Goal: Communication & Community: Answer question/provide support

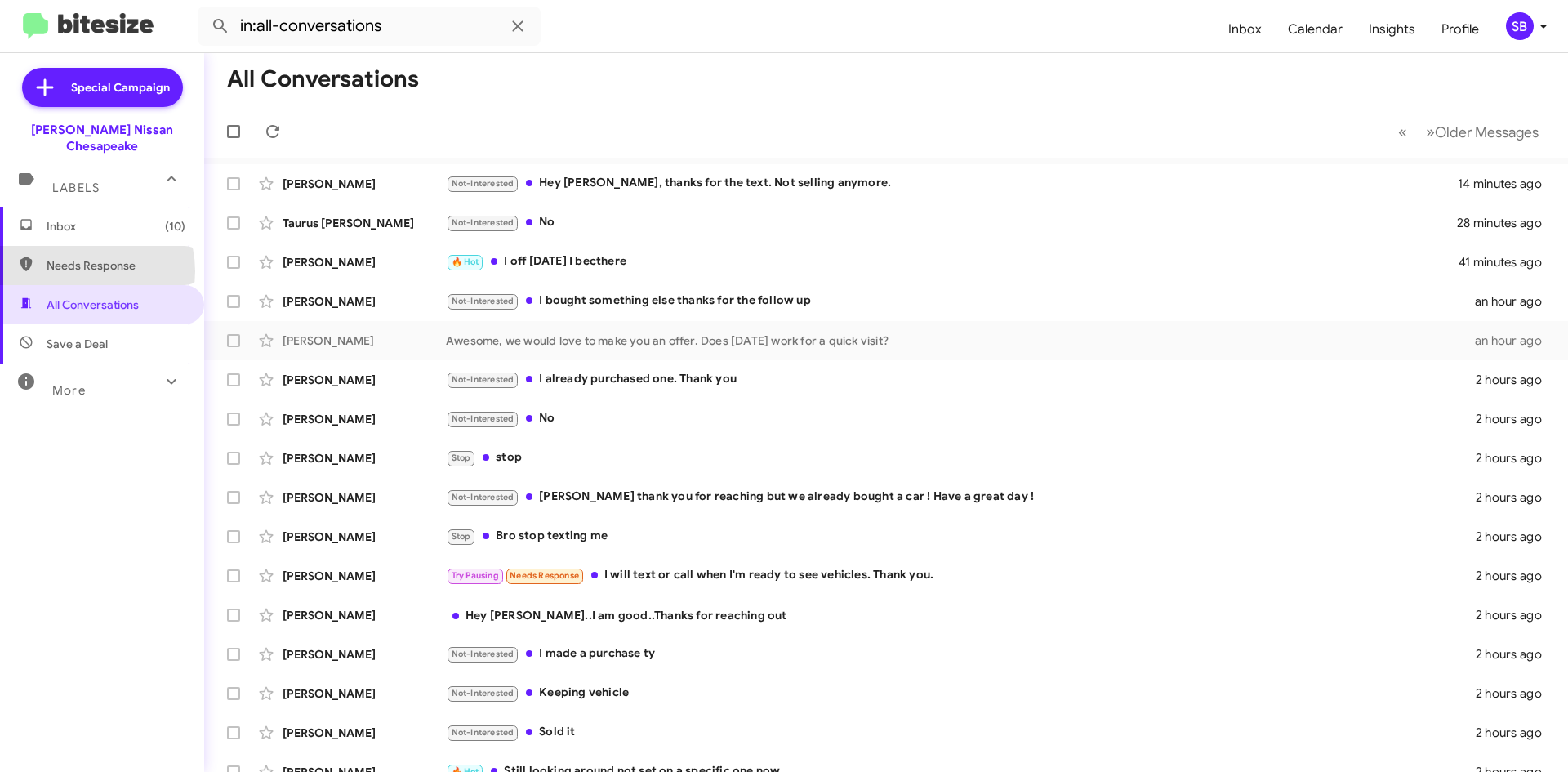
click at [85, 257] on span "Needs Response" at bounding box center [116, 265] width 139 height 17
type input "in:needs-response"
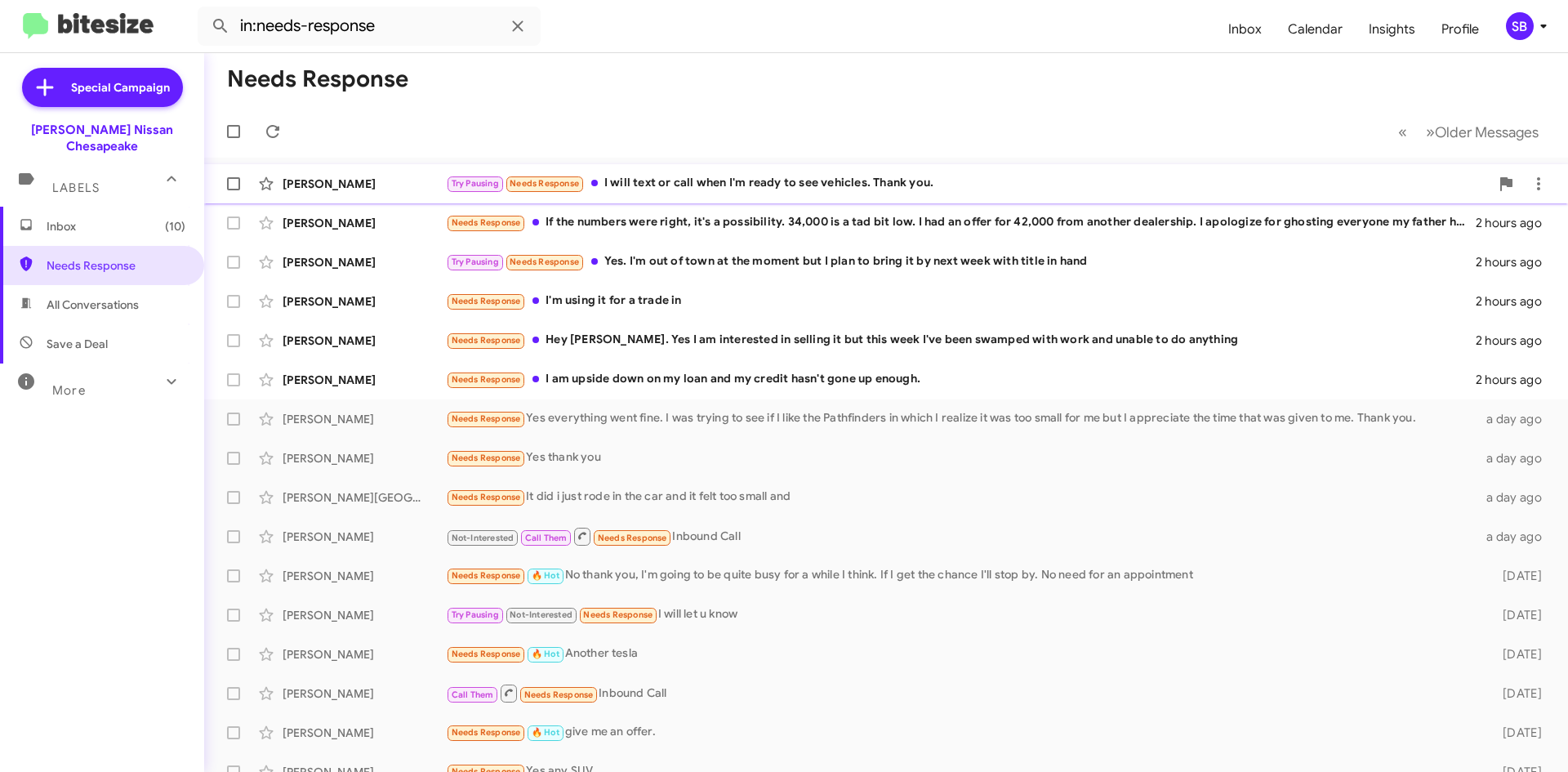
click at [684, 185] on div "Try Pausing Needs Response I will text or call when I'm ready to see vehicles. …" at bounding box center [968, 182] width 1044 height 19
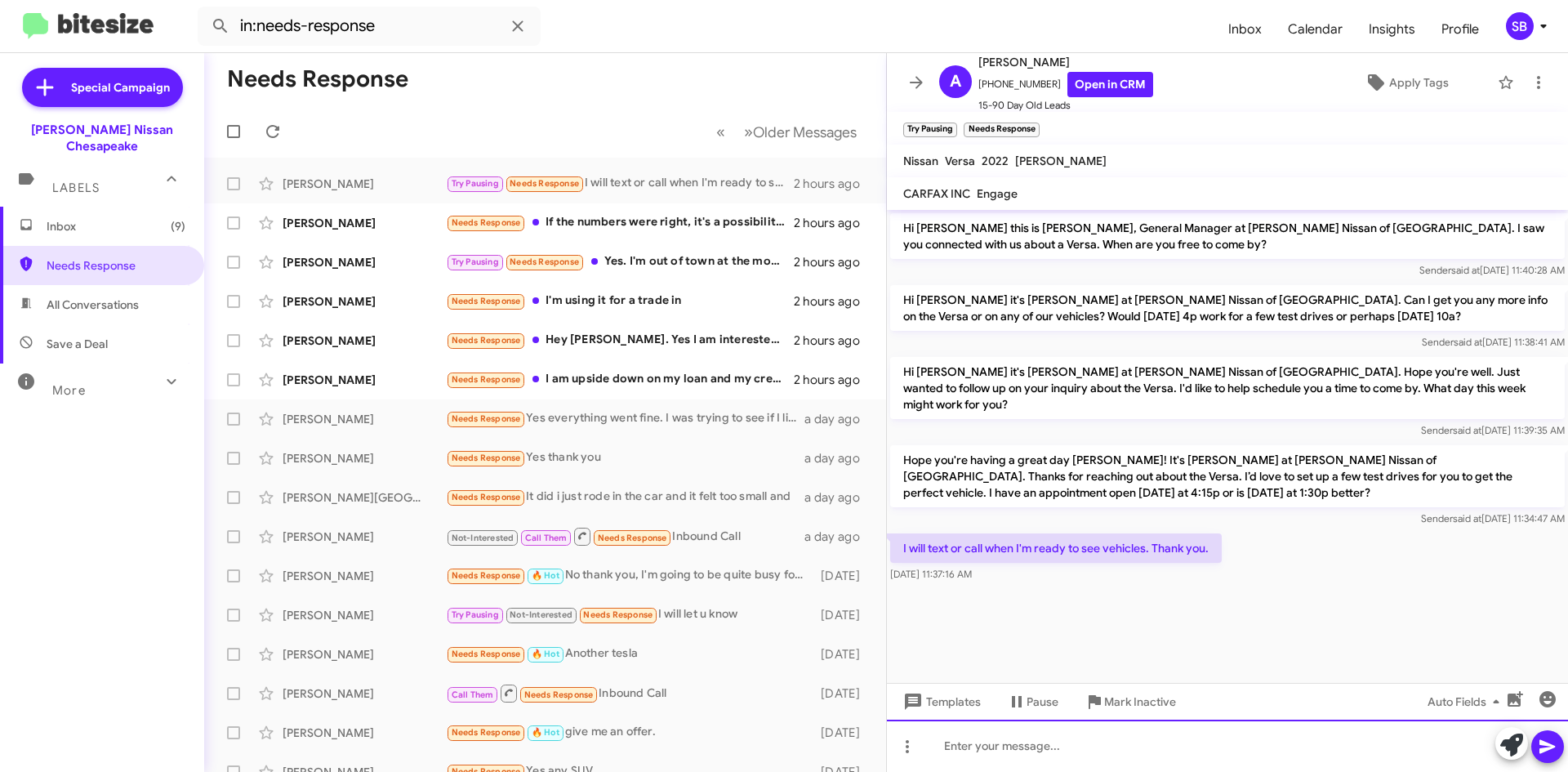
click at [1035, 744] on div at bounding box center [1228, 746] width 682 height 52
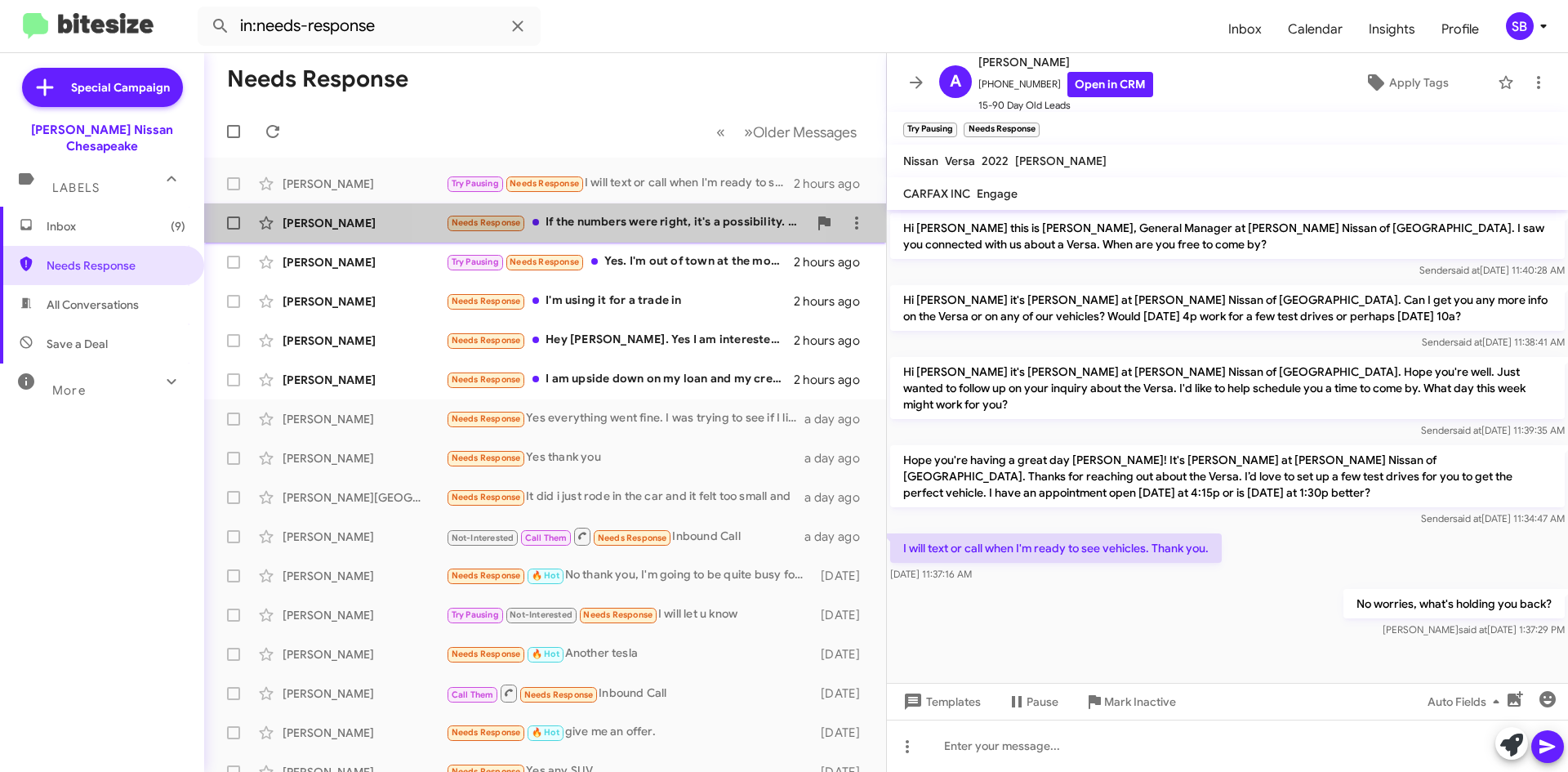
click at [595, 223] on div "Needs Response If the numbers were right, it's a possibility. 34,000 is a tad b…" at bounding box center [627, 222] width 362 height 19
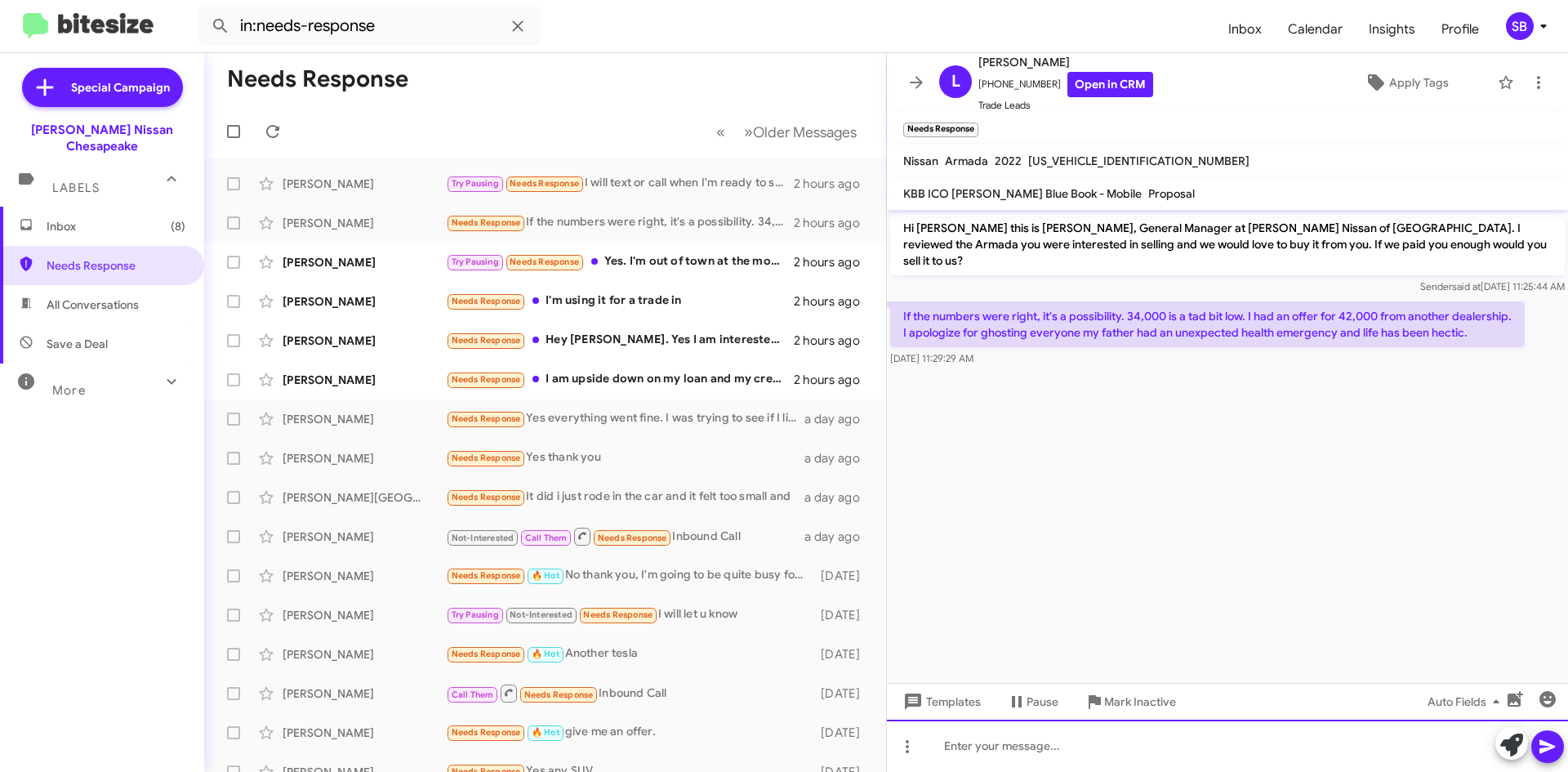
click at [1032, 744] on div at bounding box center [1228, 746] width 682 height 52
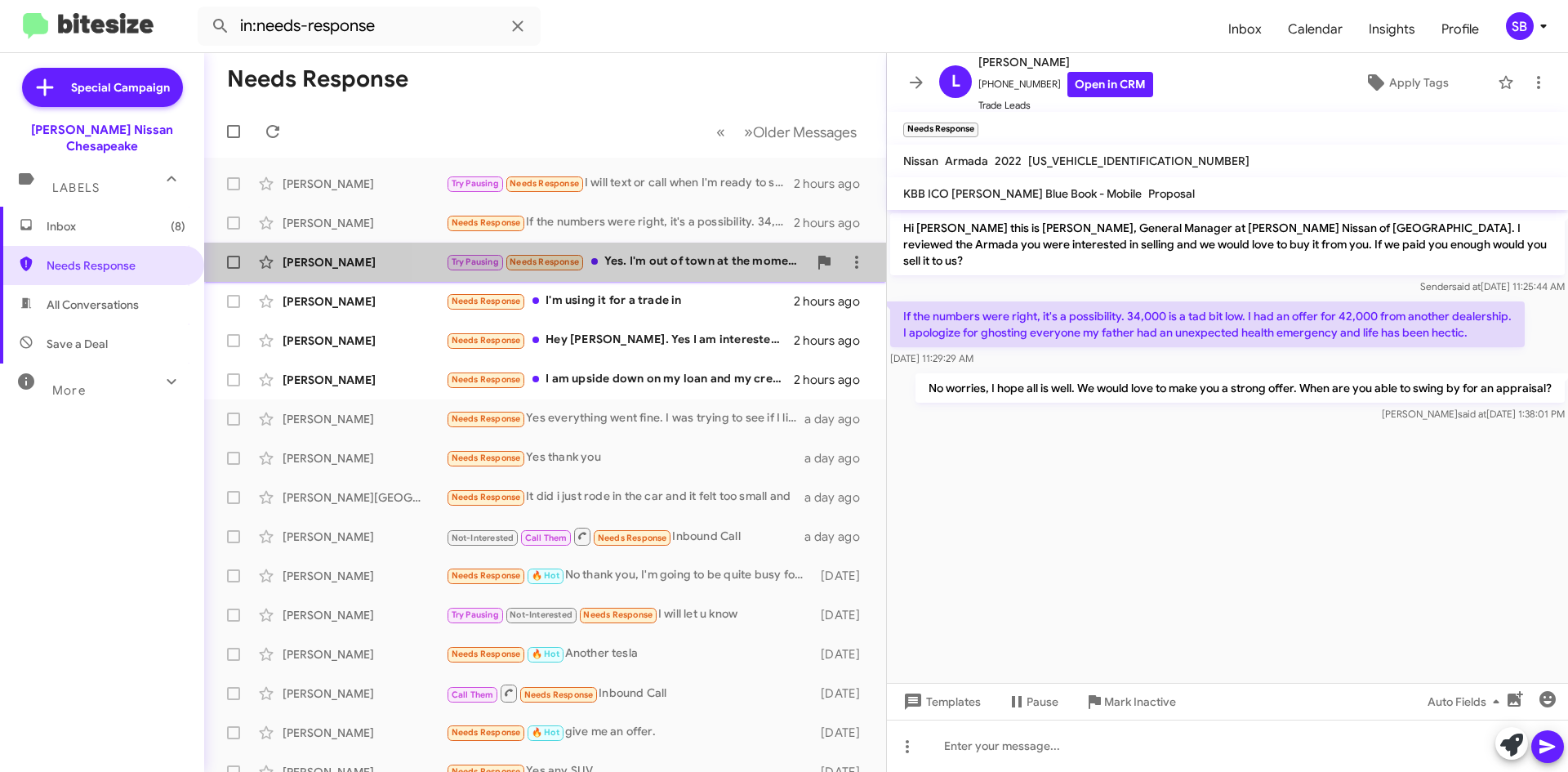
click at [700, 266] on div "Try Pausing Needs Response Yes. I'm out of town at the moment but I plan to bri…" at bounding box center [627, 261] width 362 height 19
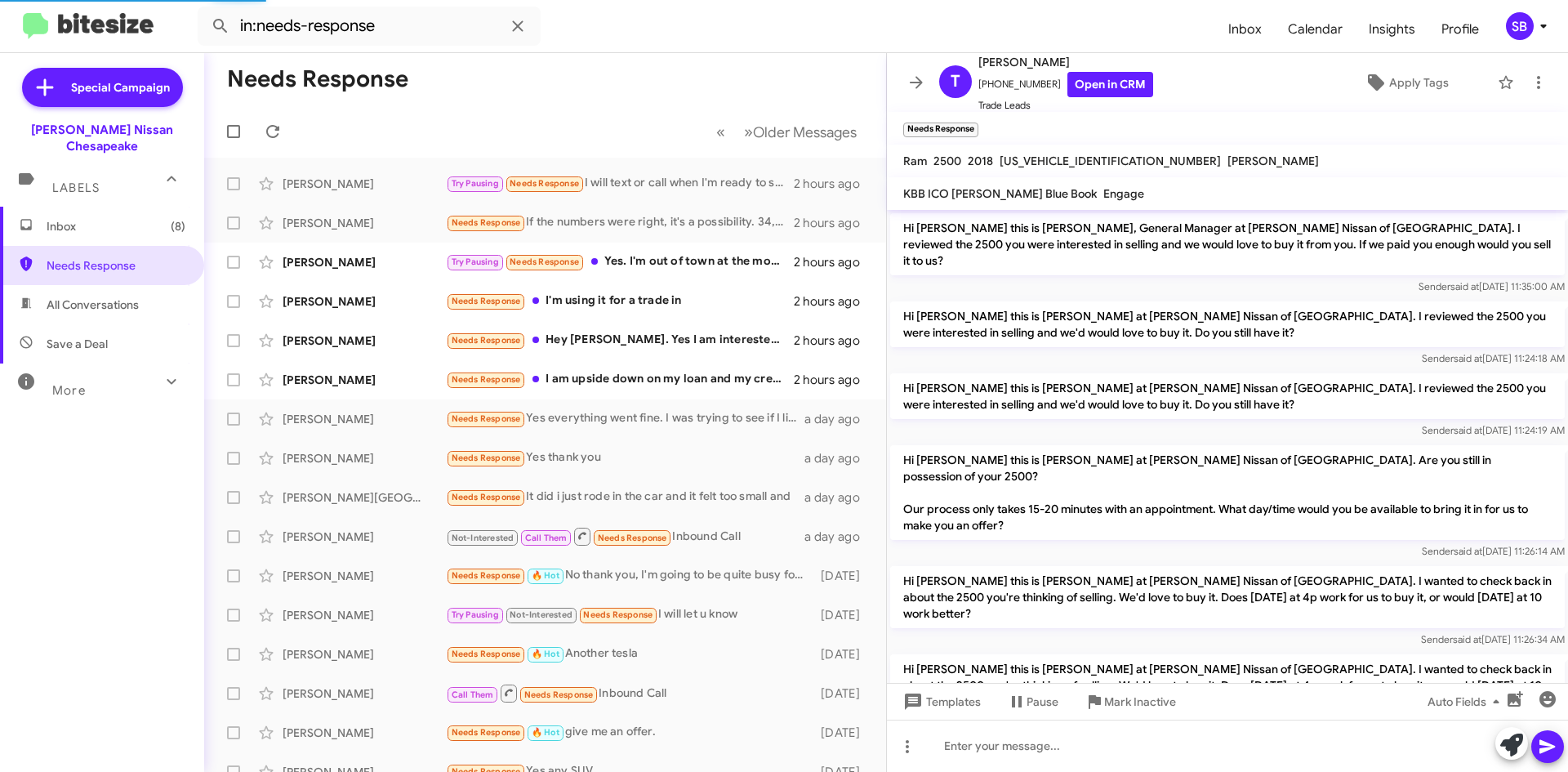
scroll to position [151, 0]
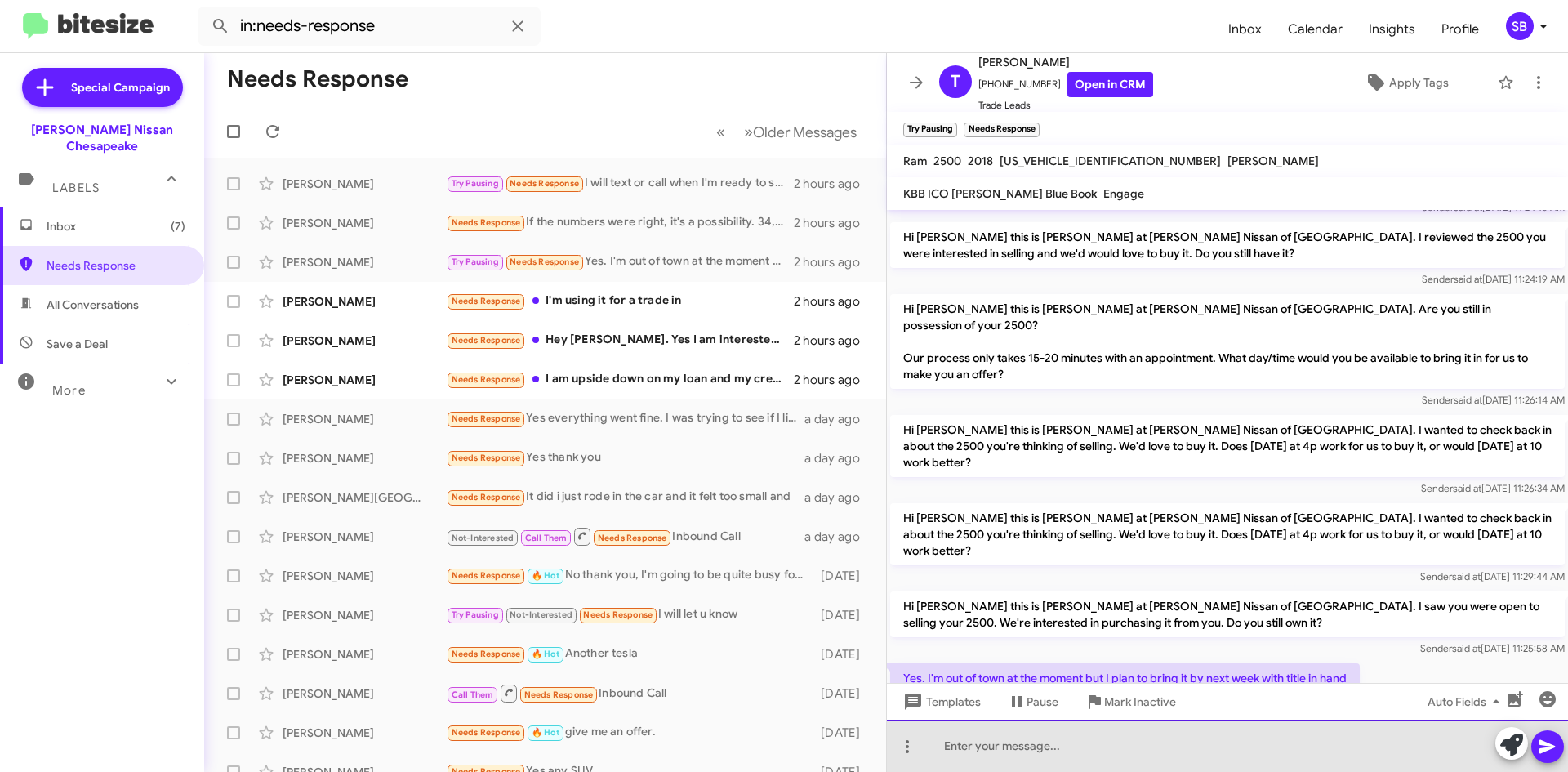
click at [983, 744] on div at bounding box center [1228, 746] width 682 height 52
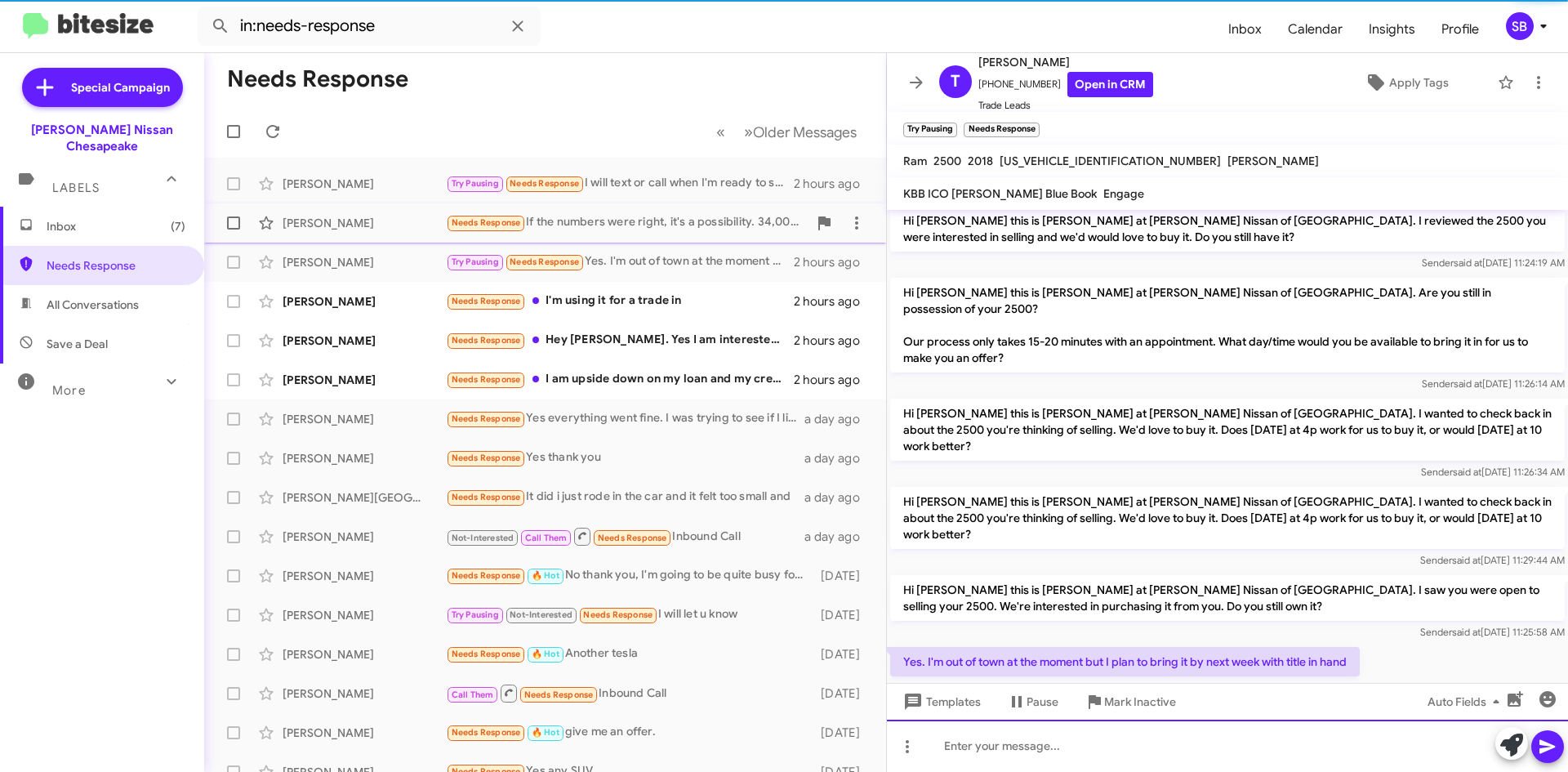
scroll to position [211, 0]
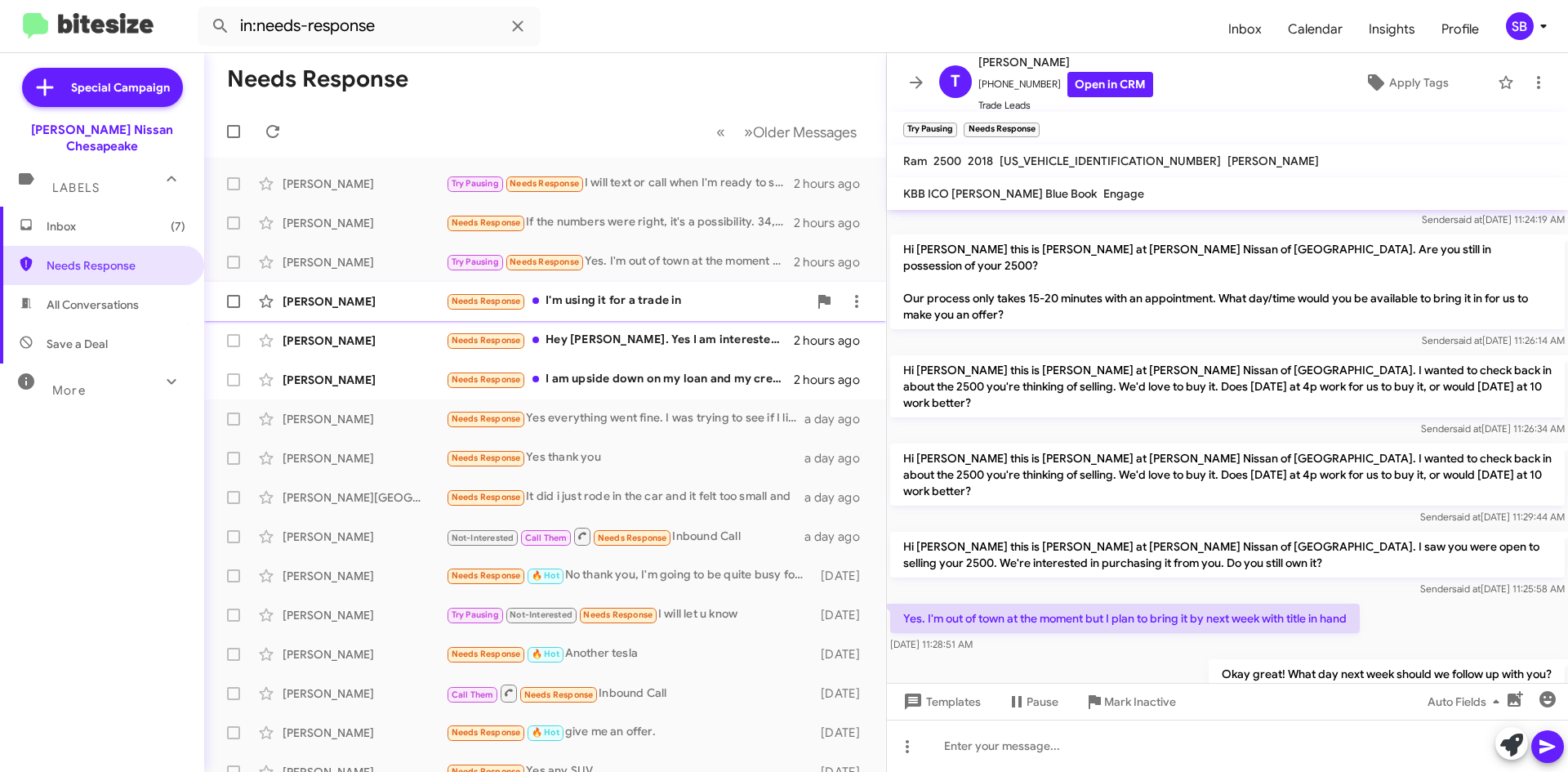
click at [608, 302] on div "Needs Response I'm using it for a trade in" at bounding box center [627, 300] width 362 height 19
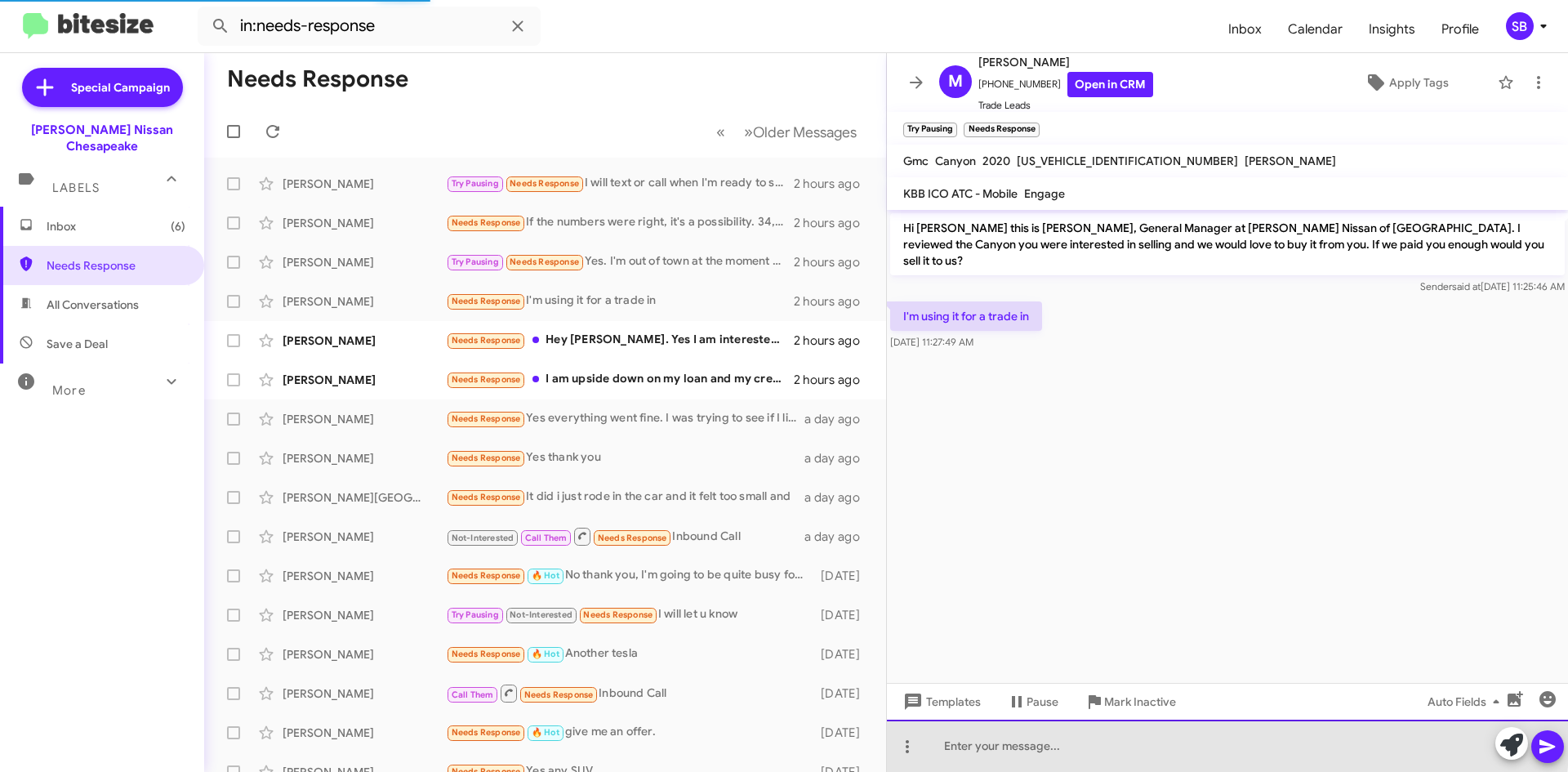
click at [1072, 739] on div at bounding box center [1228, 746] width 682 height 52
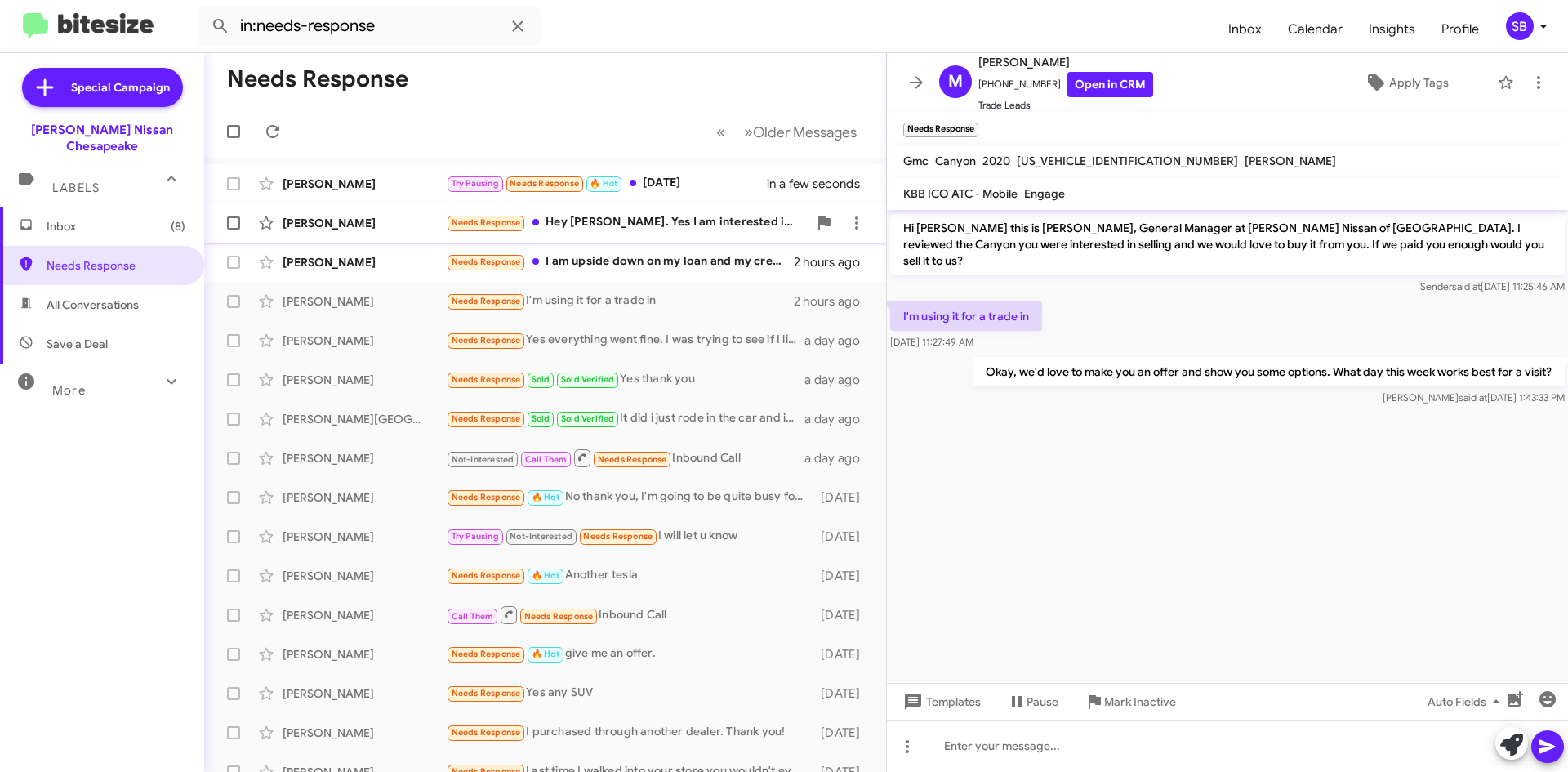
click at [671, 232] on div "Needs Response Hey [PERSON_NAME]. Yes I am interested in selling it but this we…" at bounding box center [627, 222] width 362 height 19
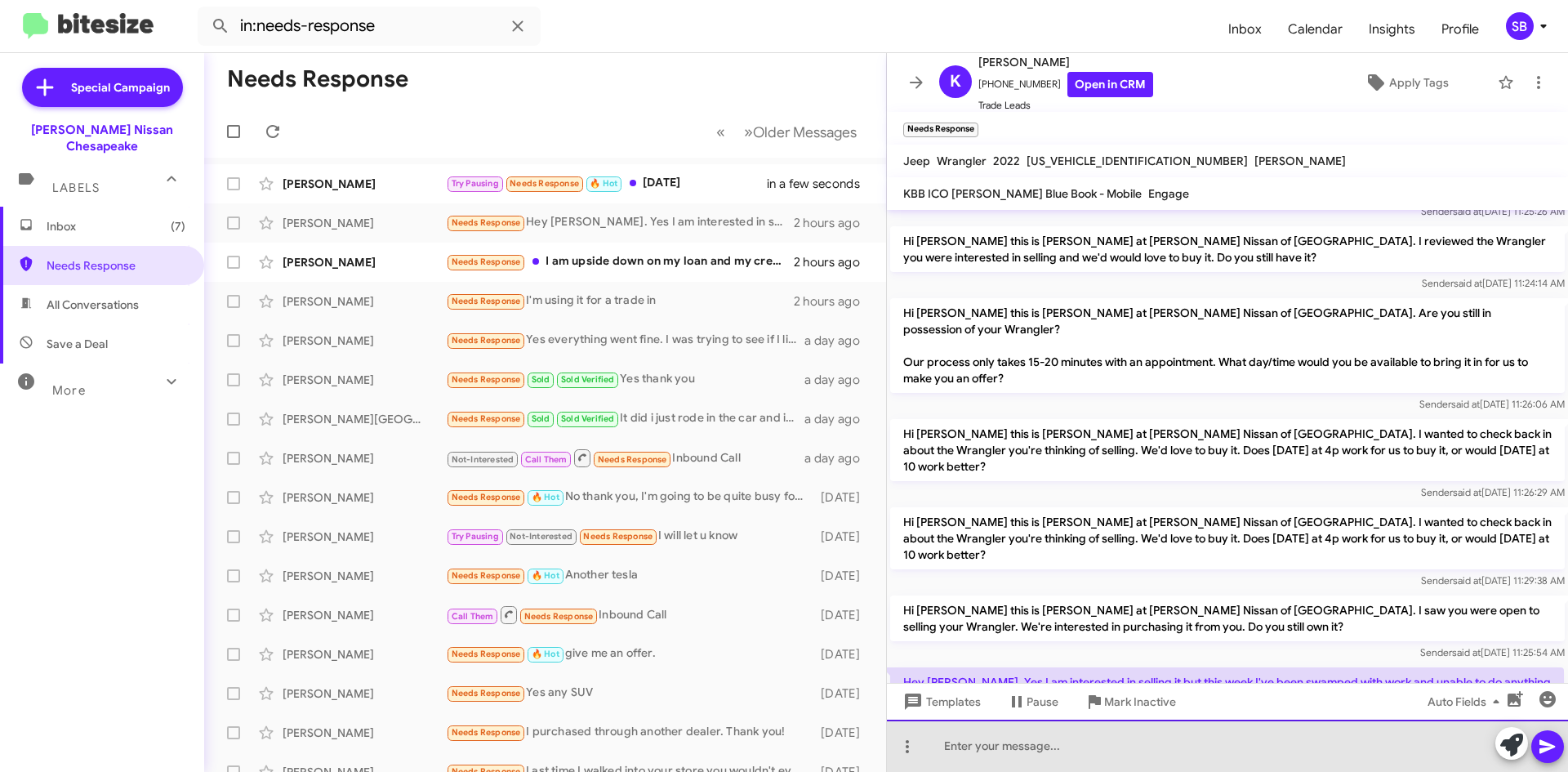
click at [1113, 744] on div at bounding box center [1228, 746] width 682 height 52
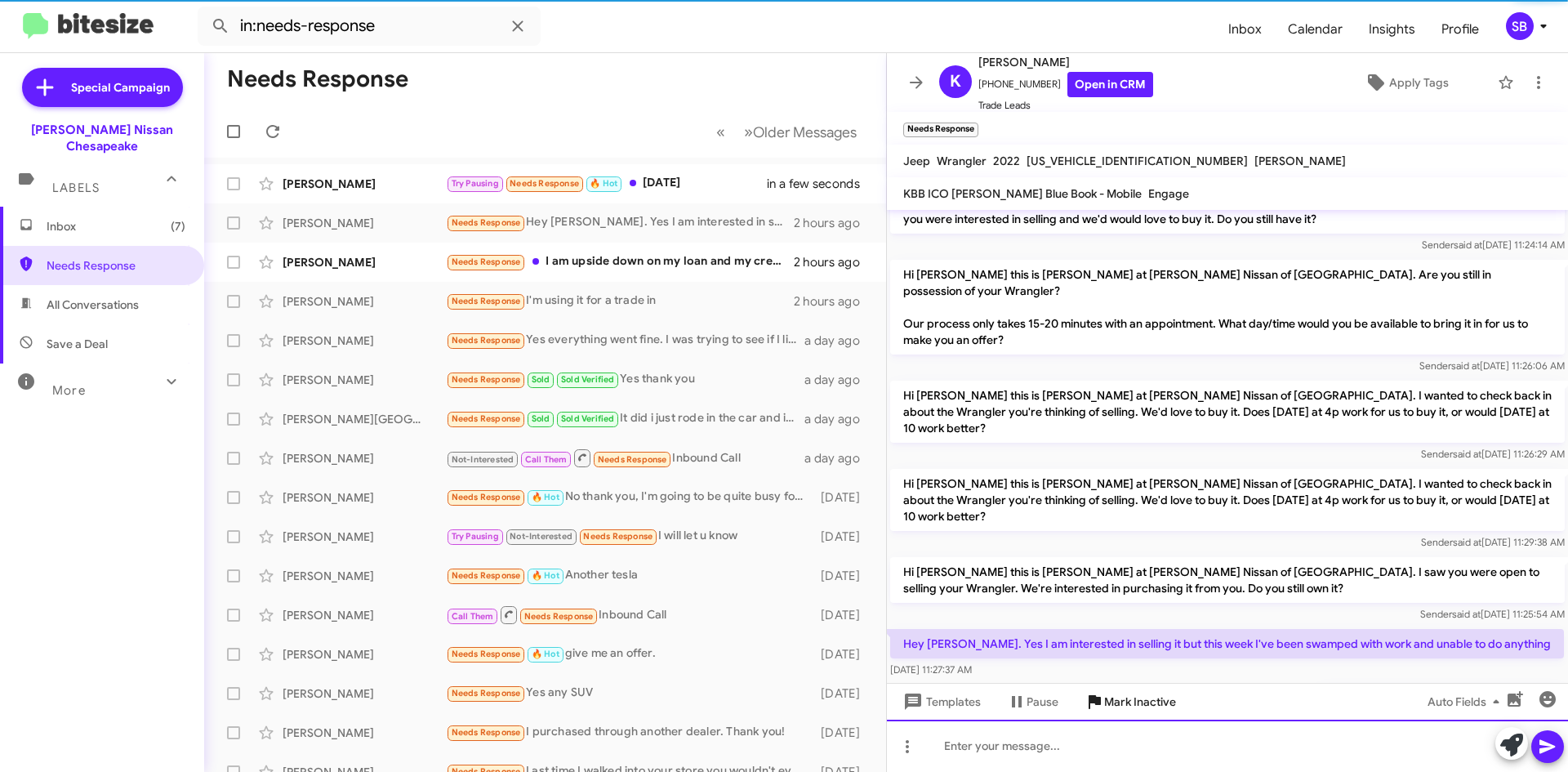
scroll to position [134, 0]
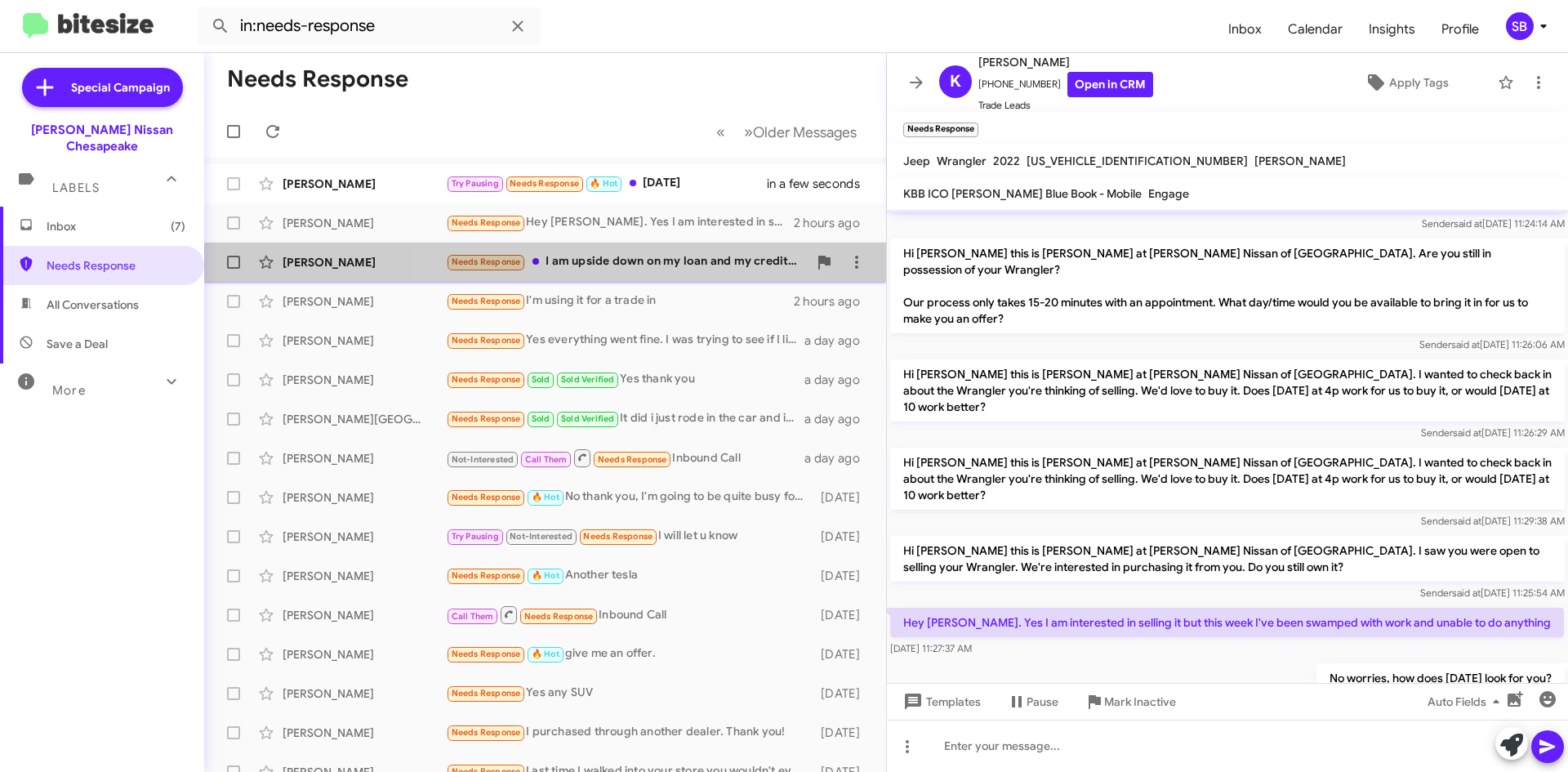
click at [631, 257] on div "Needs Response I am upside down on my loan and my credit hasn't gone up enough." at bounding box center [627, 261] width 362 height 19
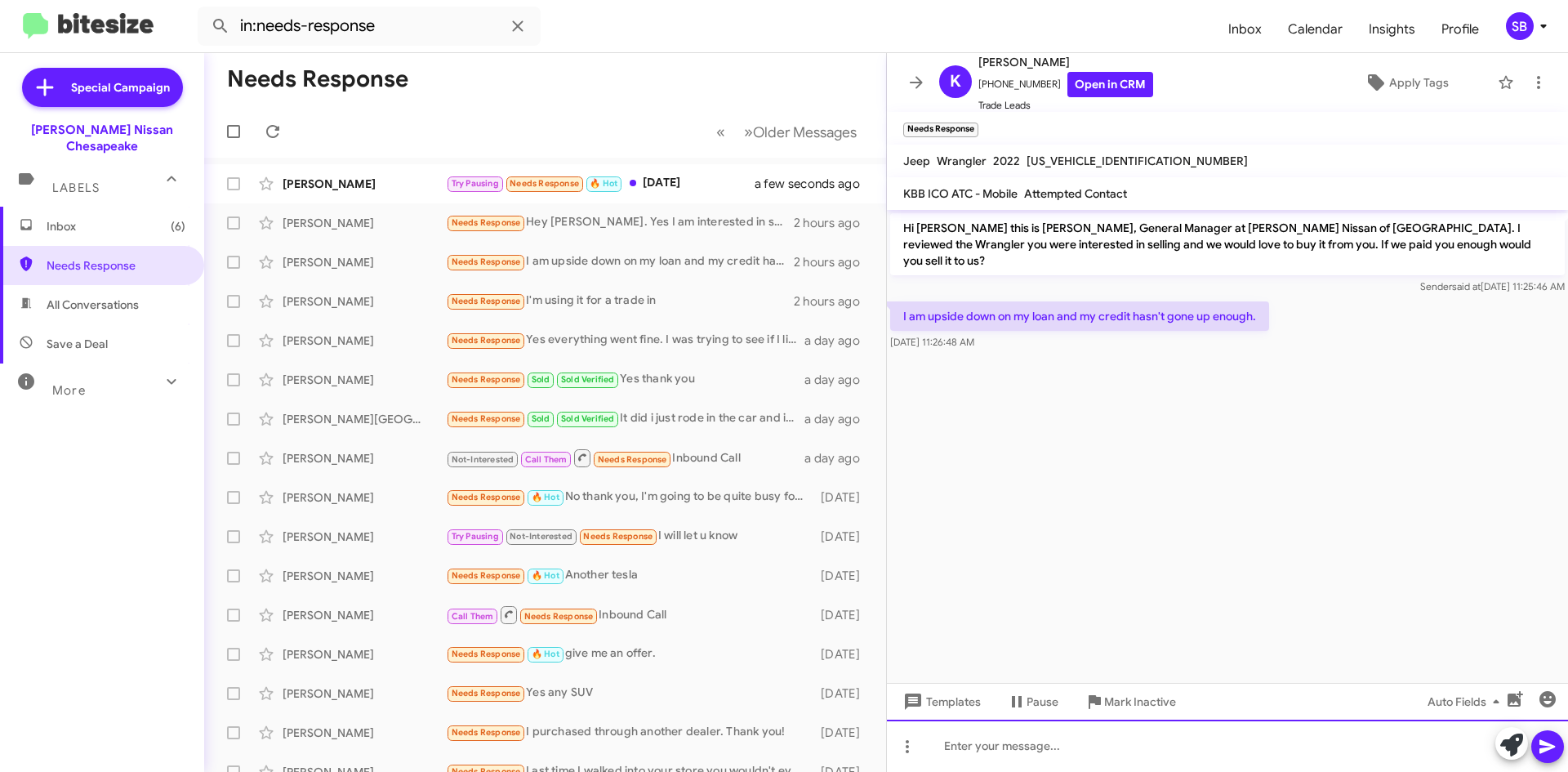
click at [1002, 744] on div at bounding box center [1228, 746] width 682 height 52
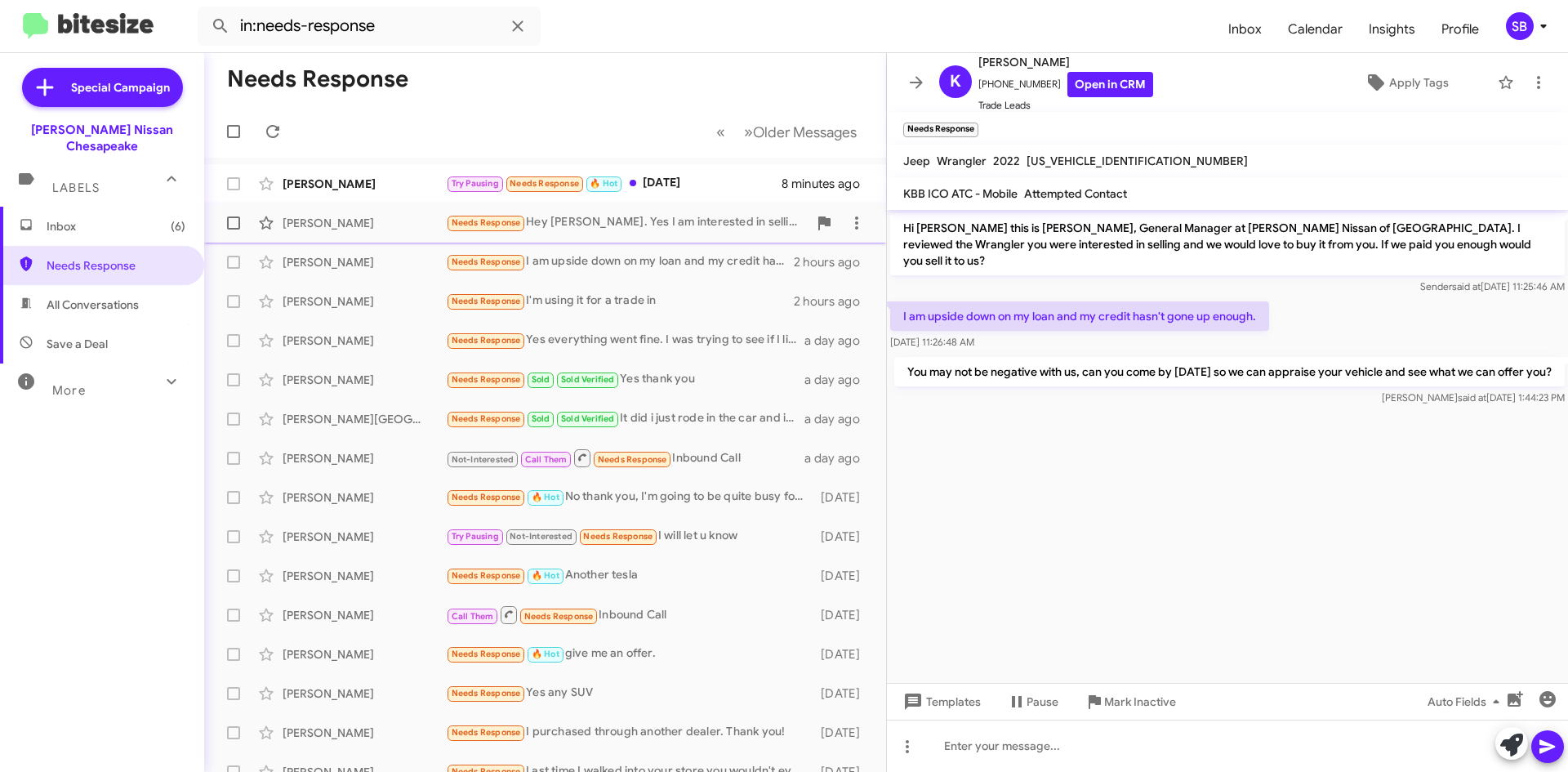
click at [643, 229] on div "Needs Response Hey [PERSON_NAME]. Yes I am interested in selling it but this we…" at bounding box center [627, 222] width 362 height 19
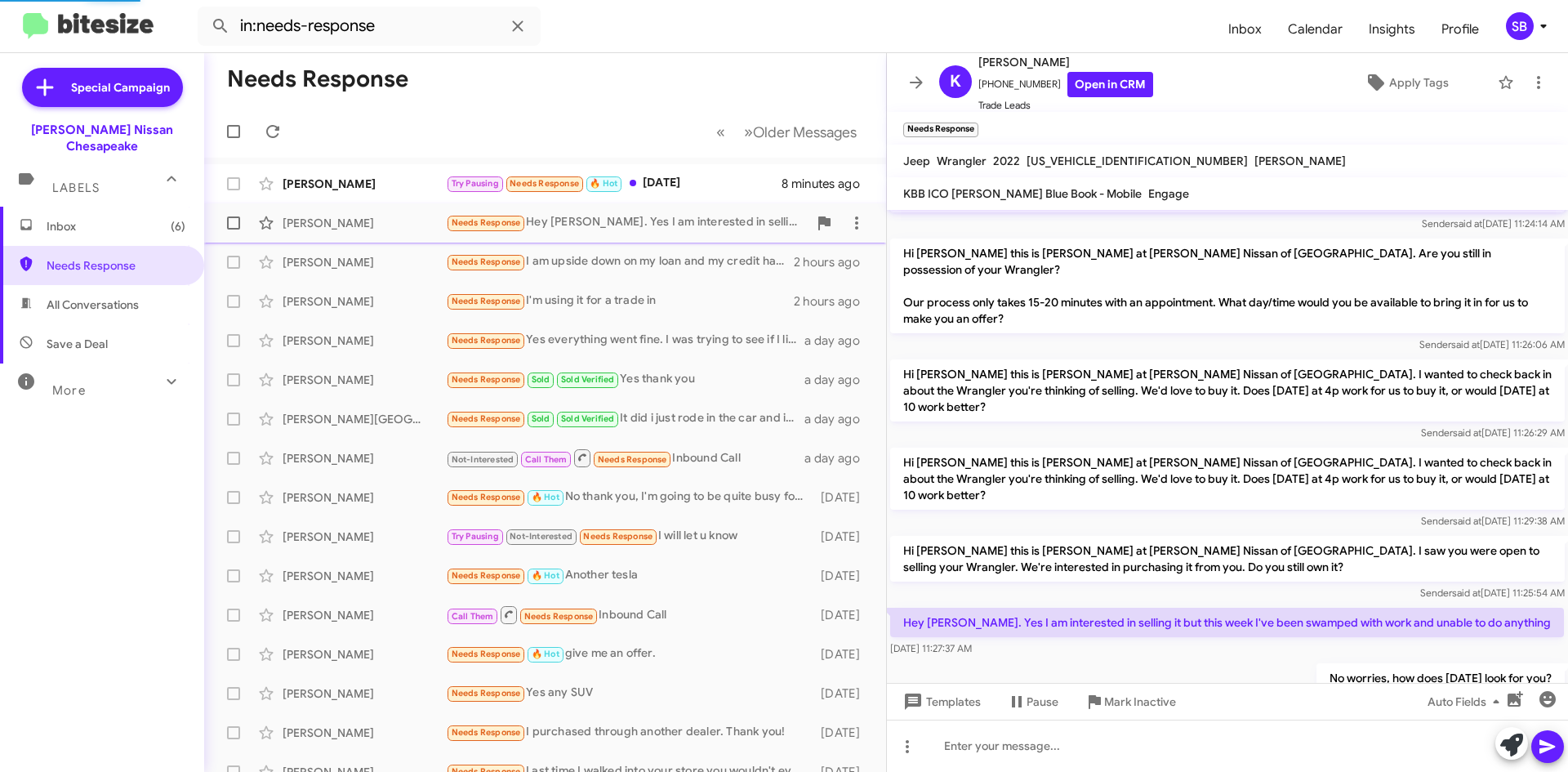
scroll to position [102, 0]
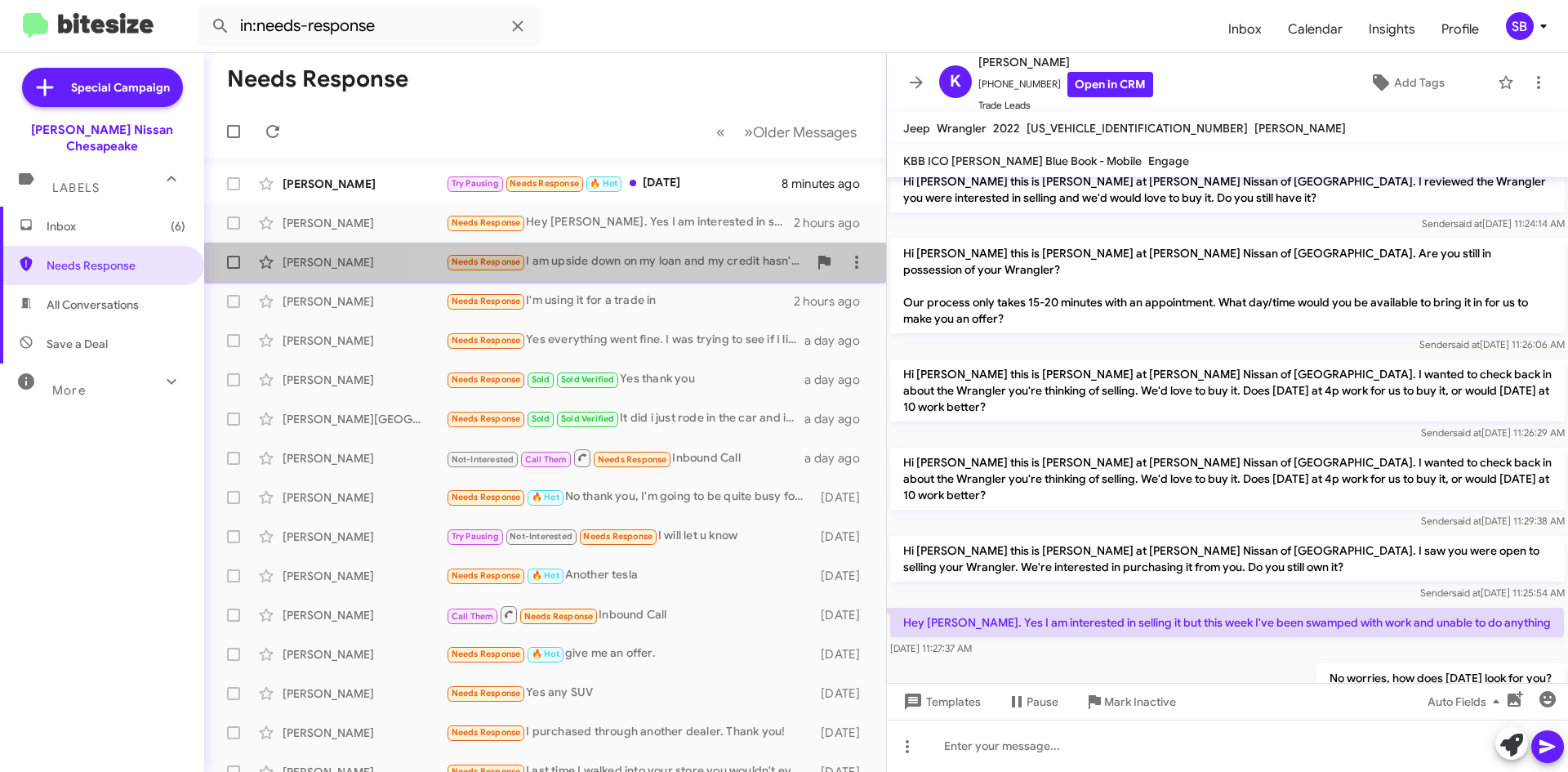
click at [608, 270] on div "Needs Response I am upside down on my loan and my credit hasn't gone up enough." at bounding box center [627, 261] width 362 height 19
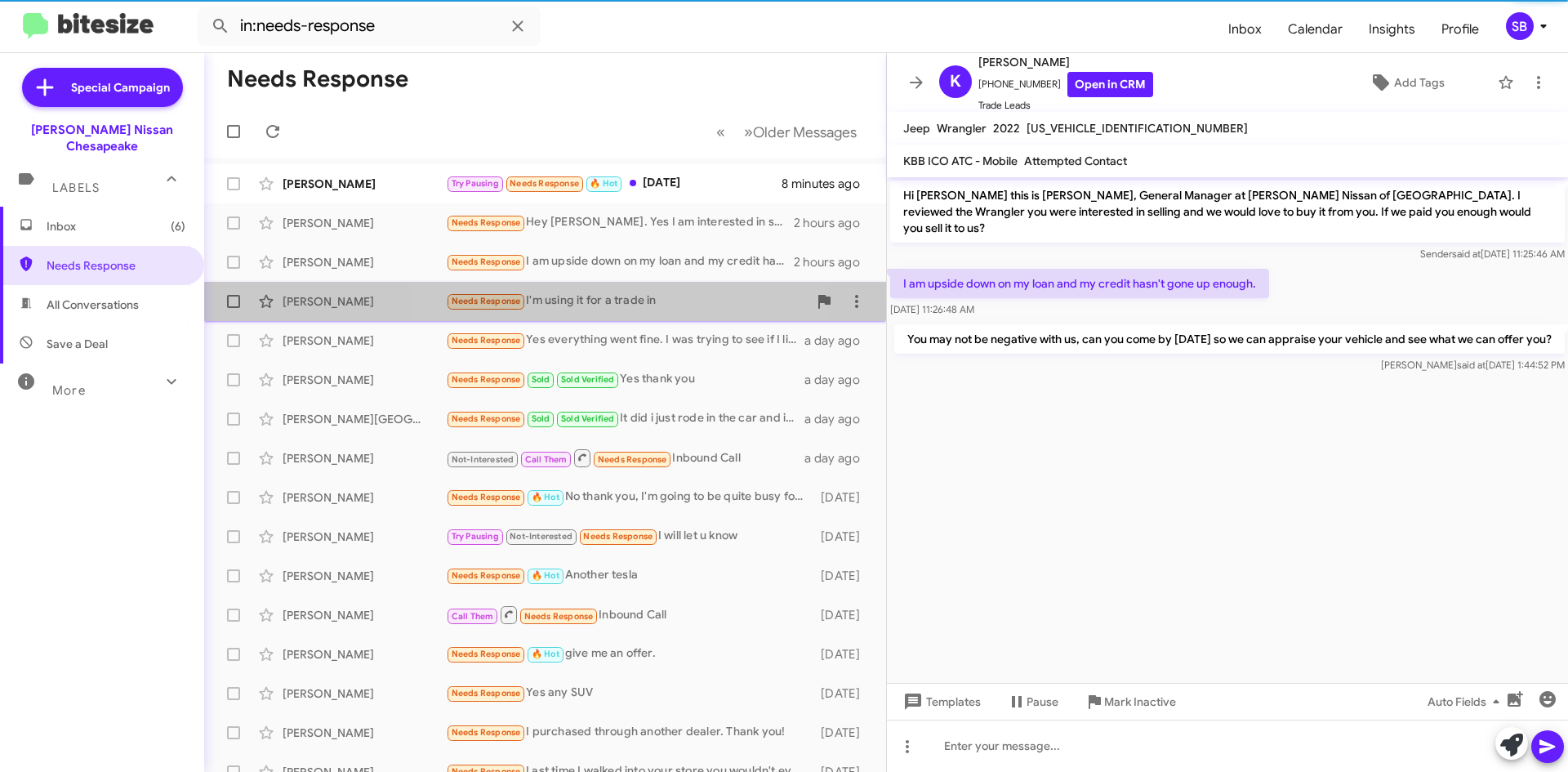
click at [602, 289] on div "[PERSON_NAME] Needs Response I'm using it for a trade in 2 hours ago" at bounding box center [545, 301] width 656 height 32
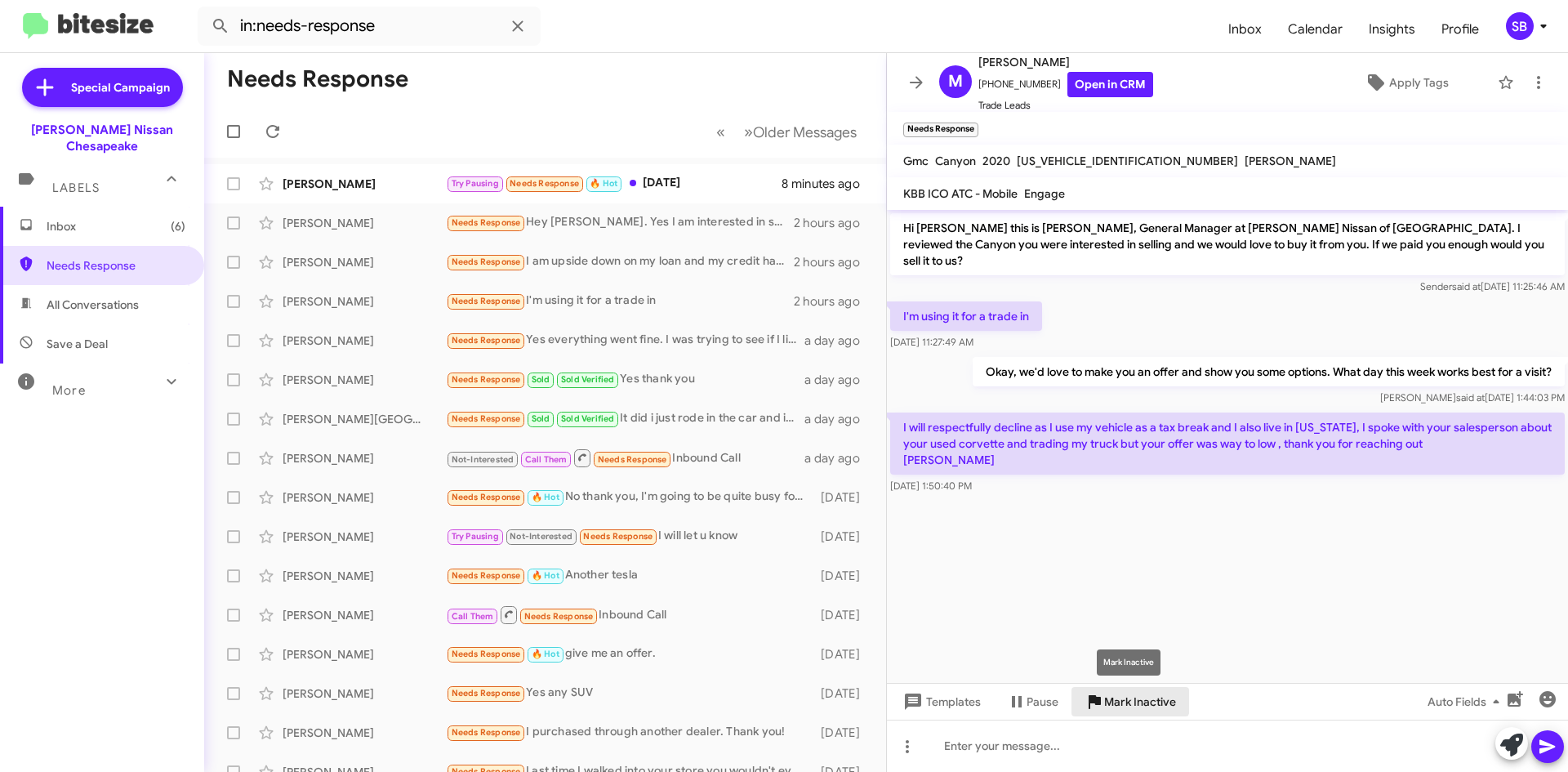
click at [1119, 698] on span "Mark Inactive" at bounding box center [1139, 702] width 72 height 29
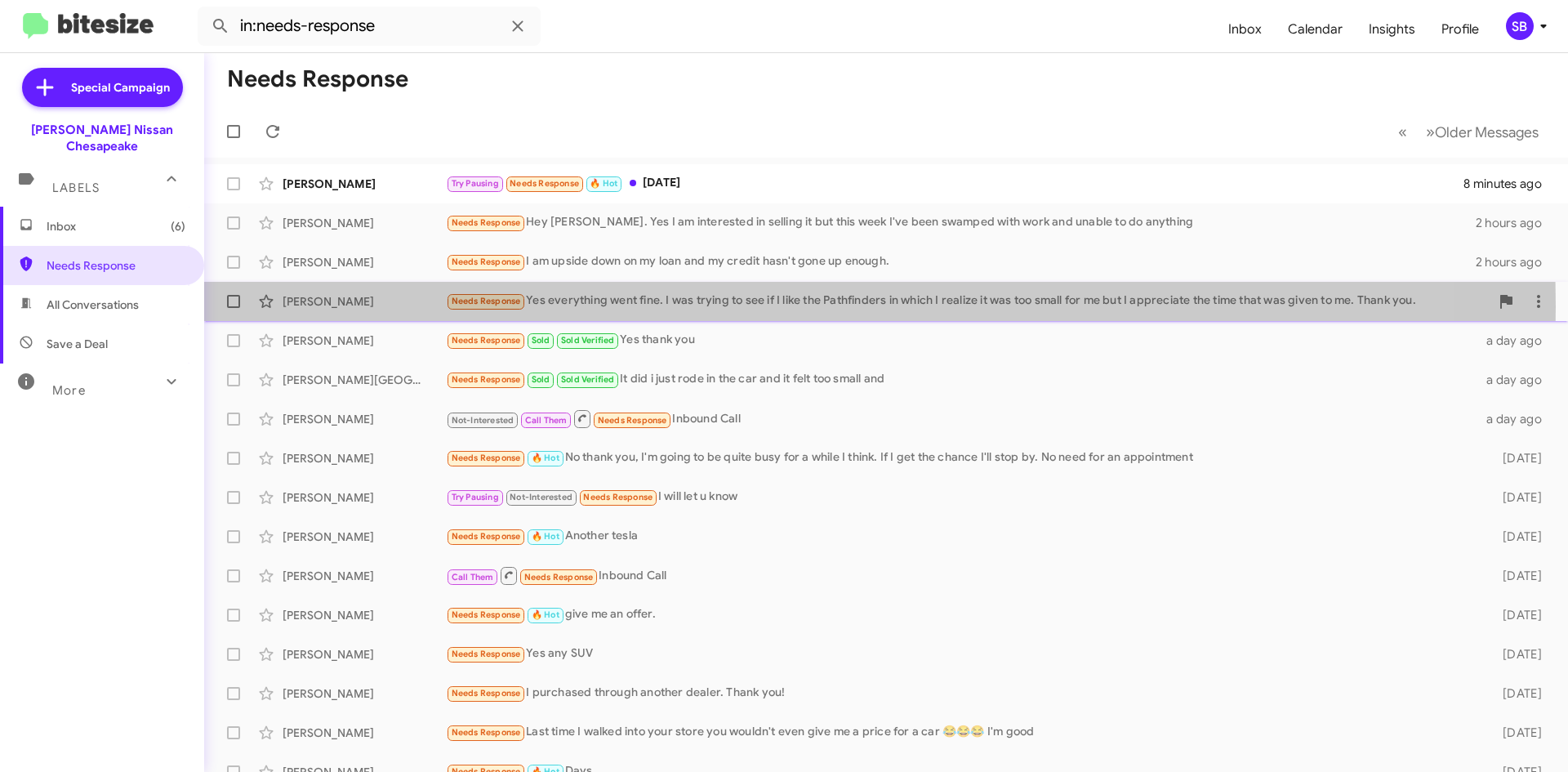
click at [675, 306] on div "Needs Response Yes everything went fine. I was trying to see if I like the Path…" at bounding box center [968, 300] width 1044 height 19
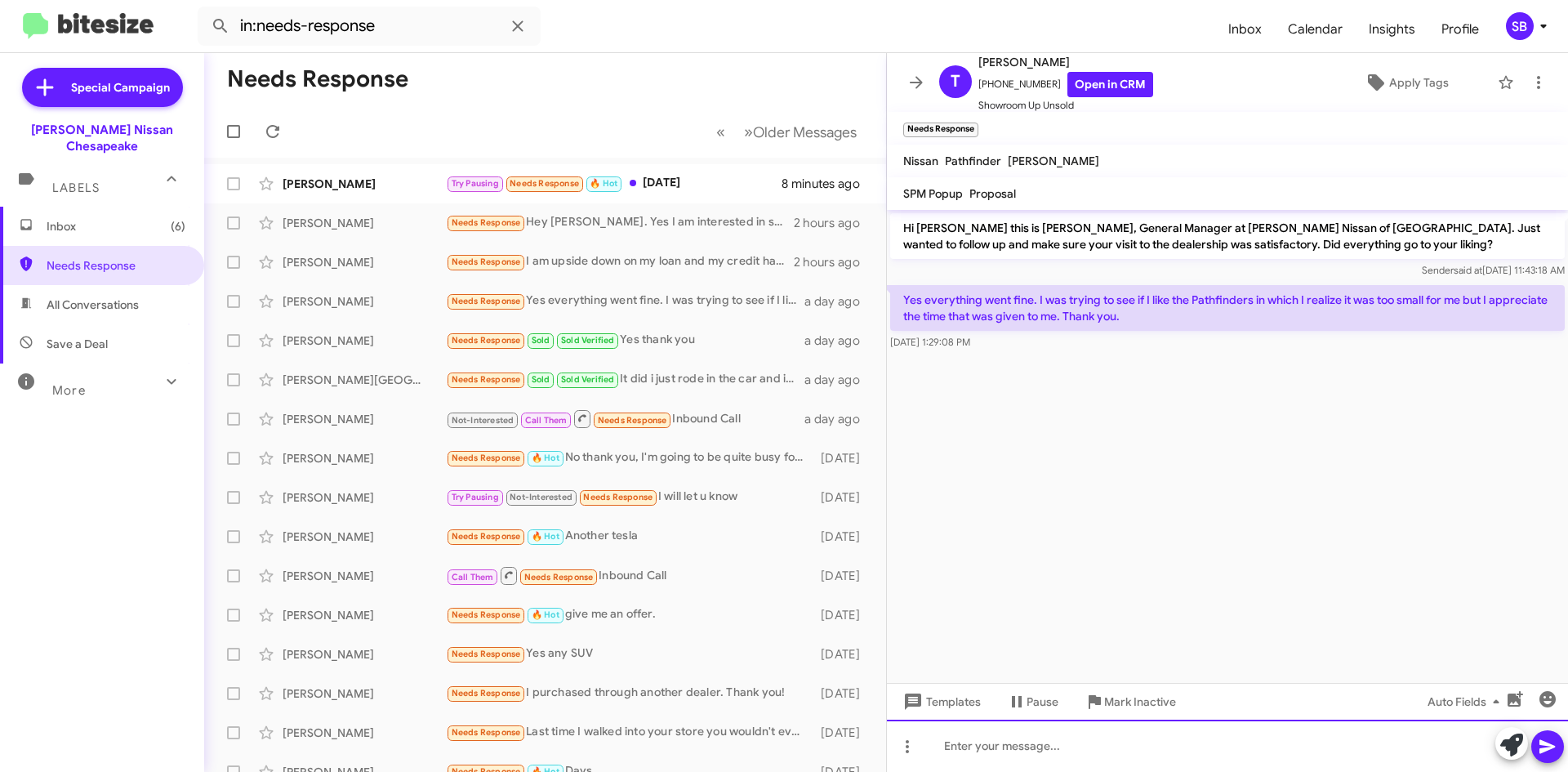
click at [1068, 732] on div at bounding box center [1228, 746] width 682 height 52
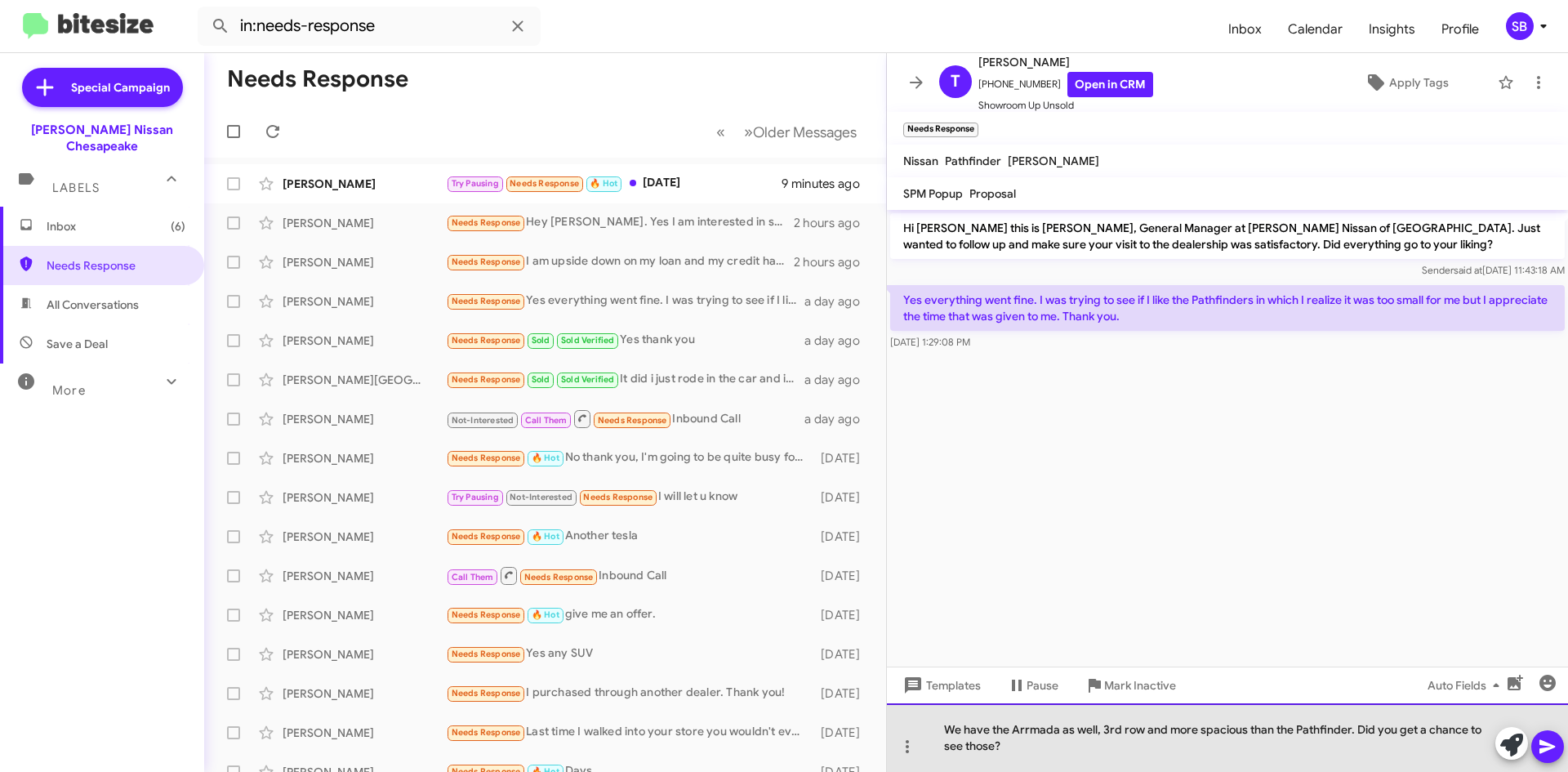
click at [1034, 730] on div "We have the Arrmada as well, 3rd row and more spacious than the Pathfinder. Did…" at bounding box center [1228, 738] width 682 height 69
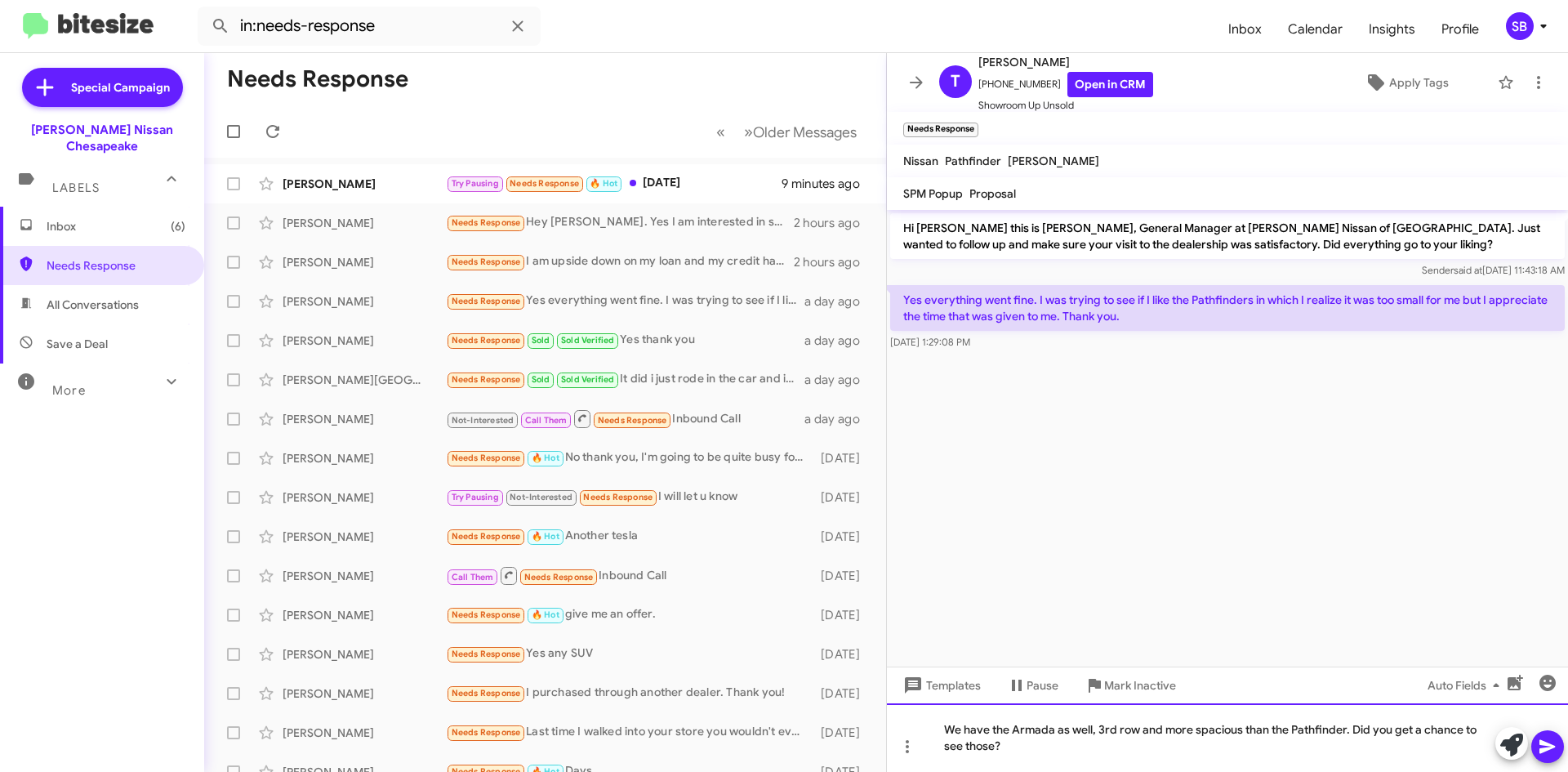
click at [1027, 742] on div "We have the Armada as well, 3rd row and more spacious than the Pathfinder. Did …" at bounding box center [1228, 738] width 682 height 69
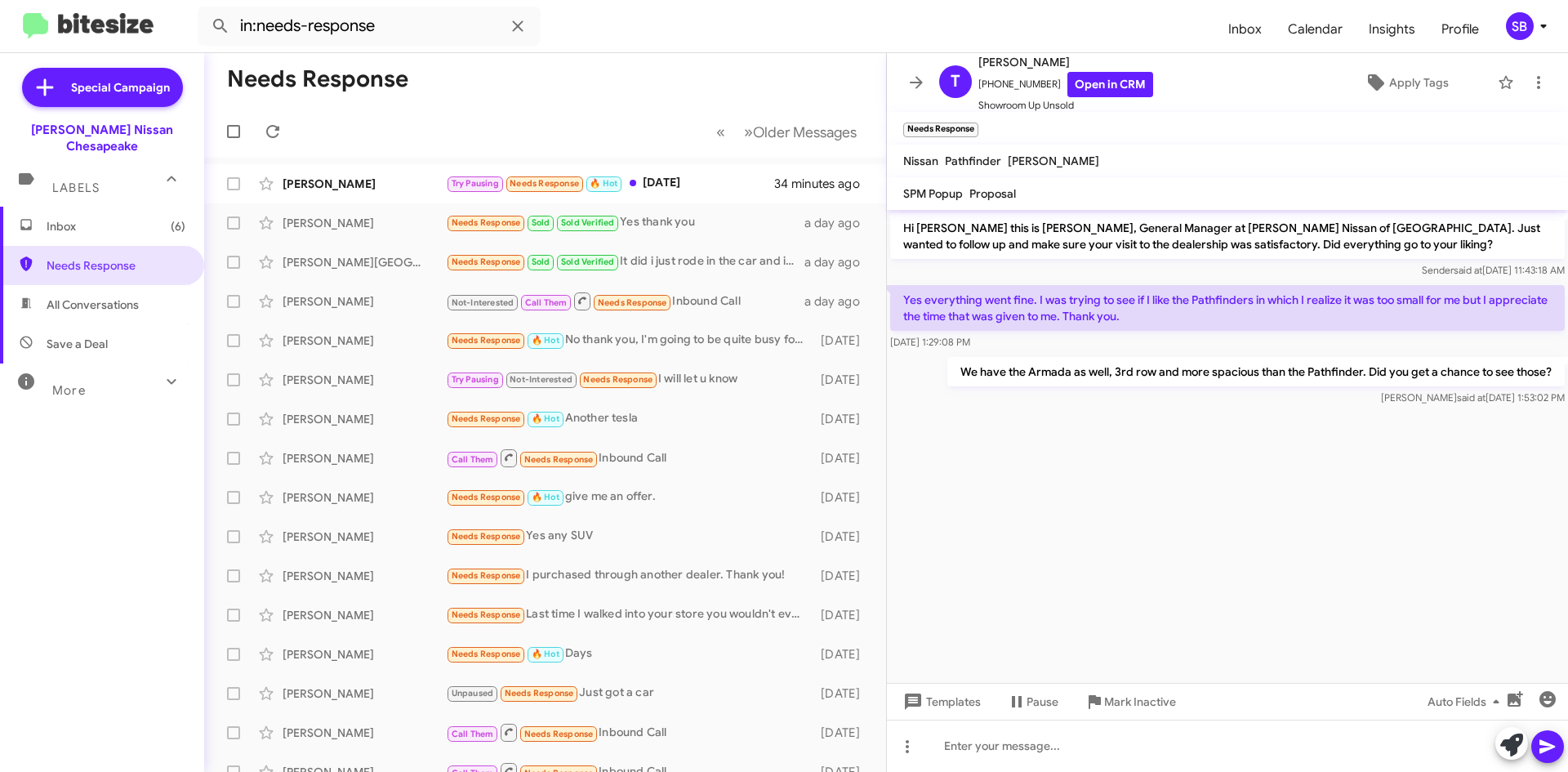
click at [77, 221] on span "Inbox (6)" at bounding box center [102, 227] width 204 height 39
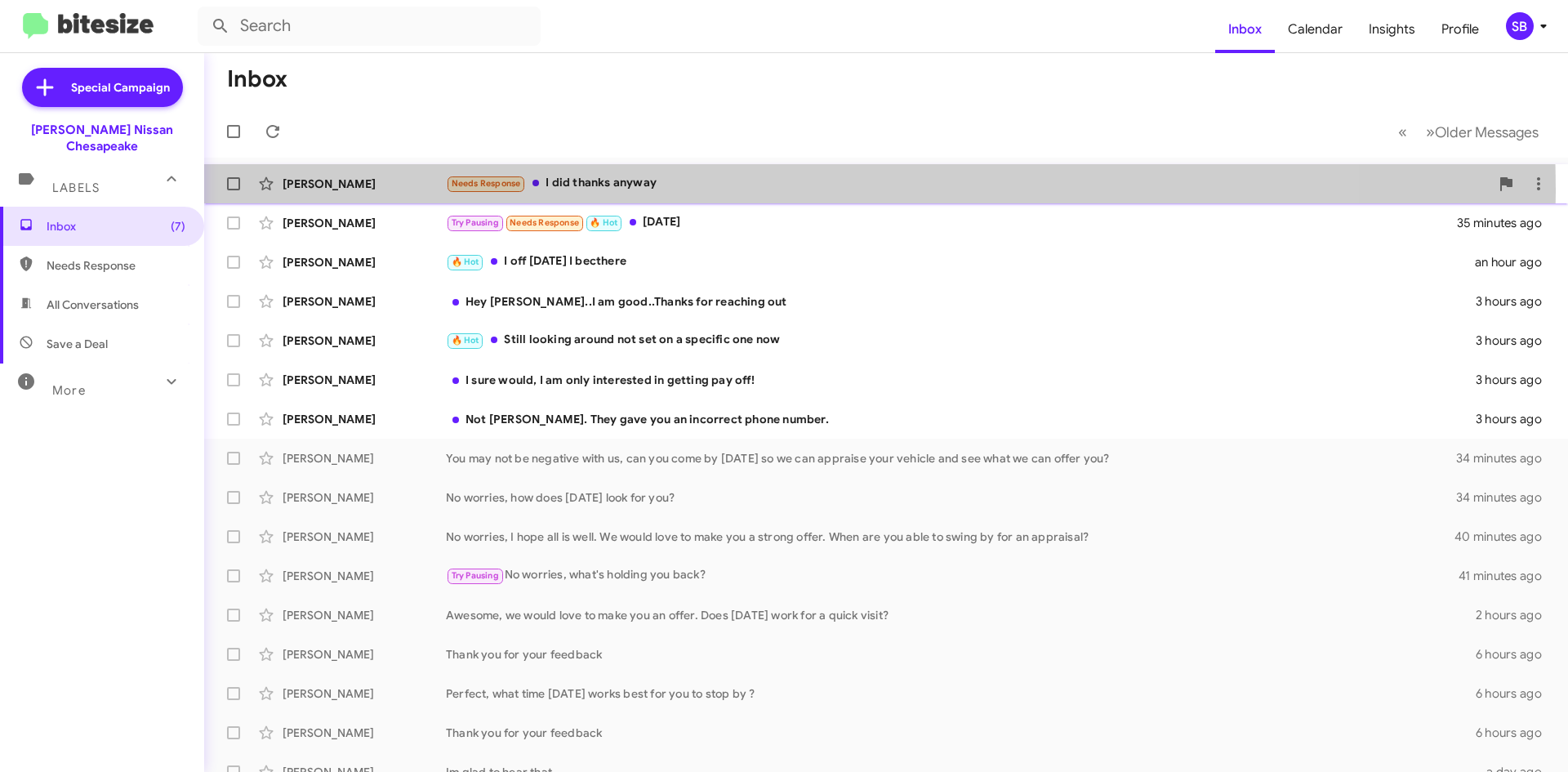
click at [732, 188] on div "Needs Response I did thanks anyway" at bounding box center [968, 182] width 1044 height 19
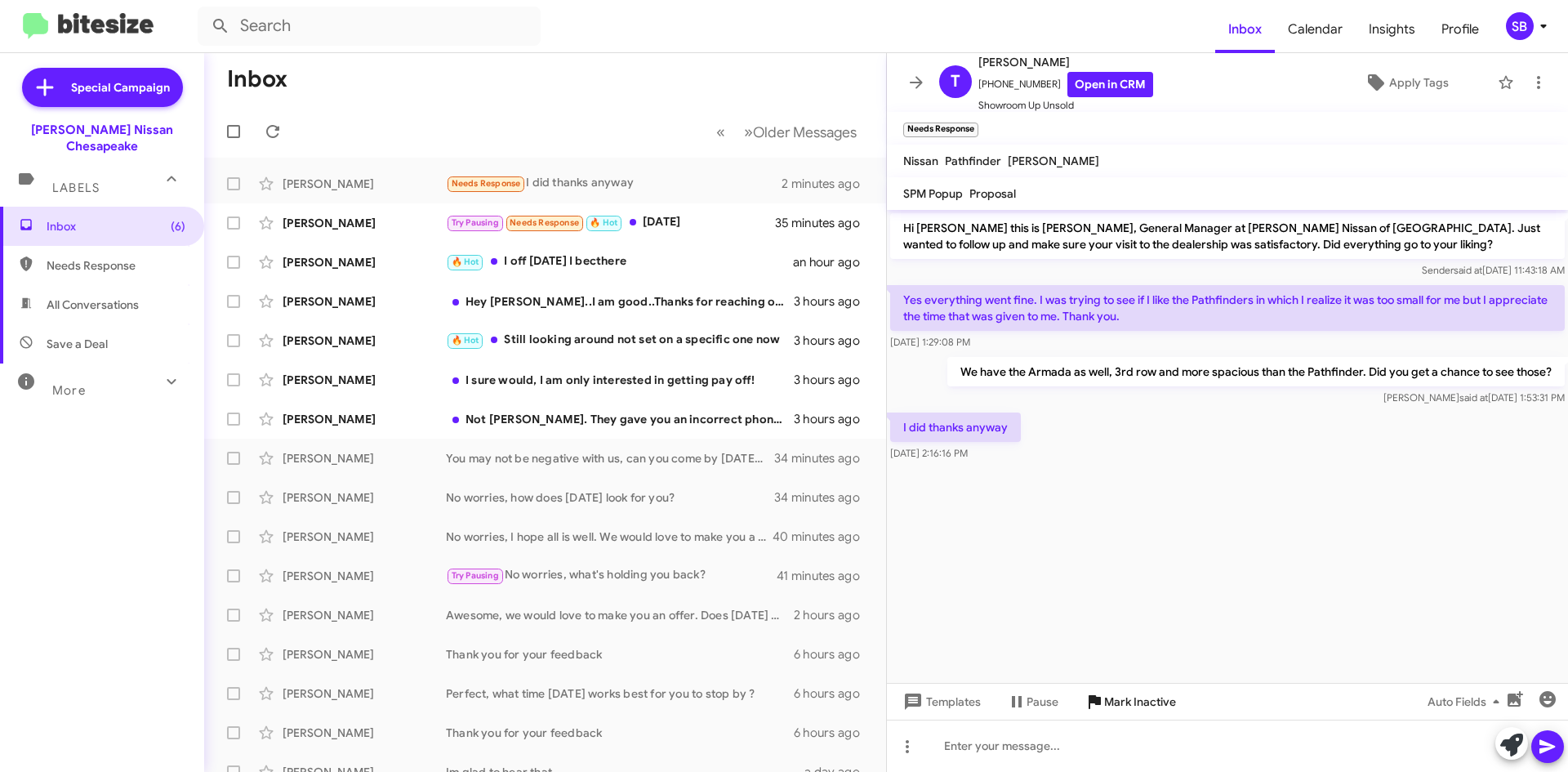
click at [1132, 716] on span "Mark Inactive" at bounding box center [1139, 702] width 72 height 29
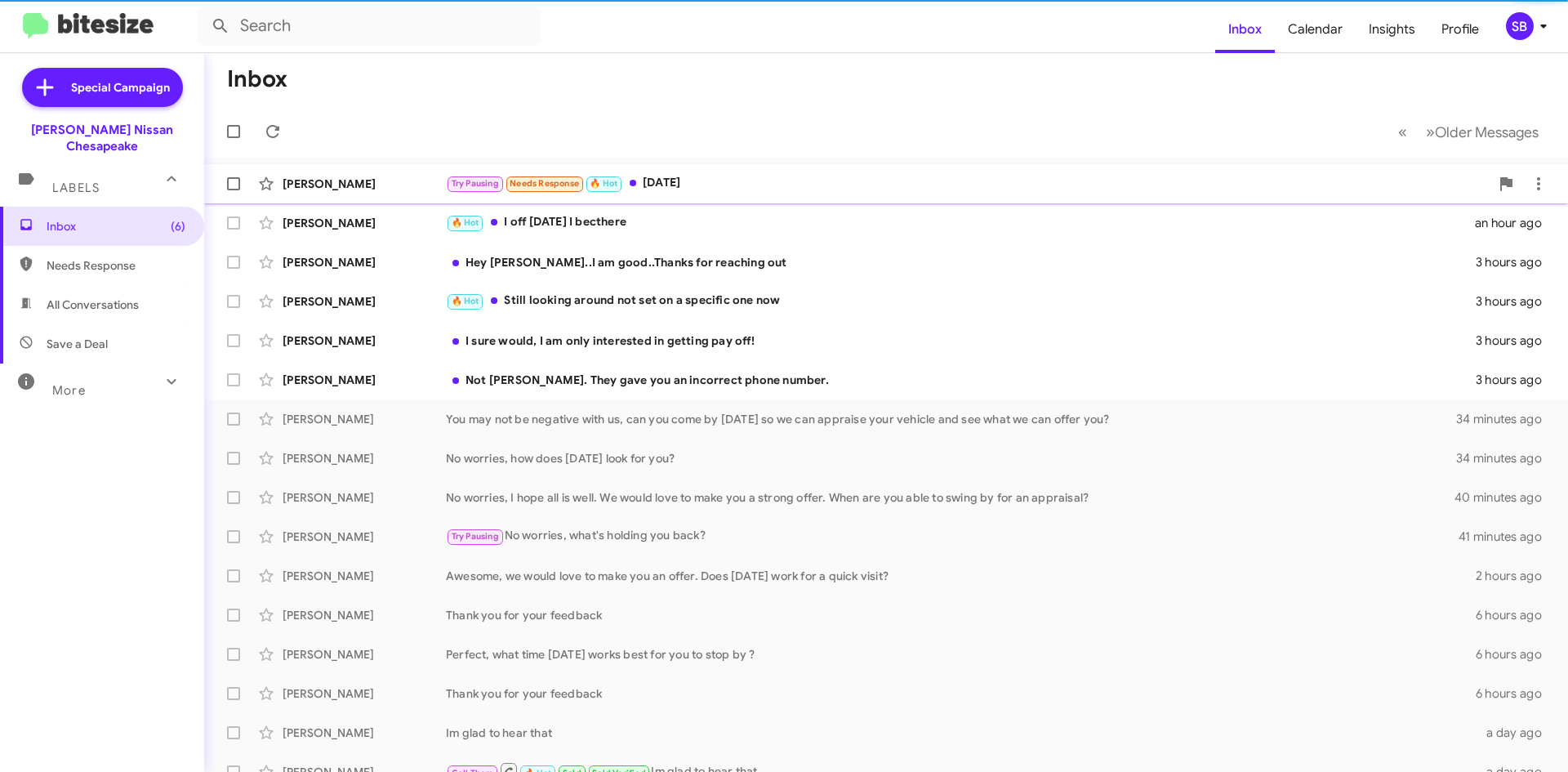
click at [708, 183] on div "Try Pausing Needs Response 🔥 Hot [DATE]" at bounding box center [968, 182] width 1044 height 19
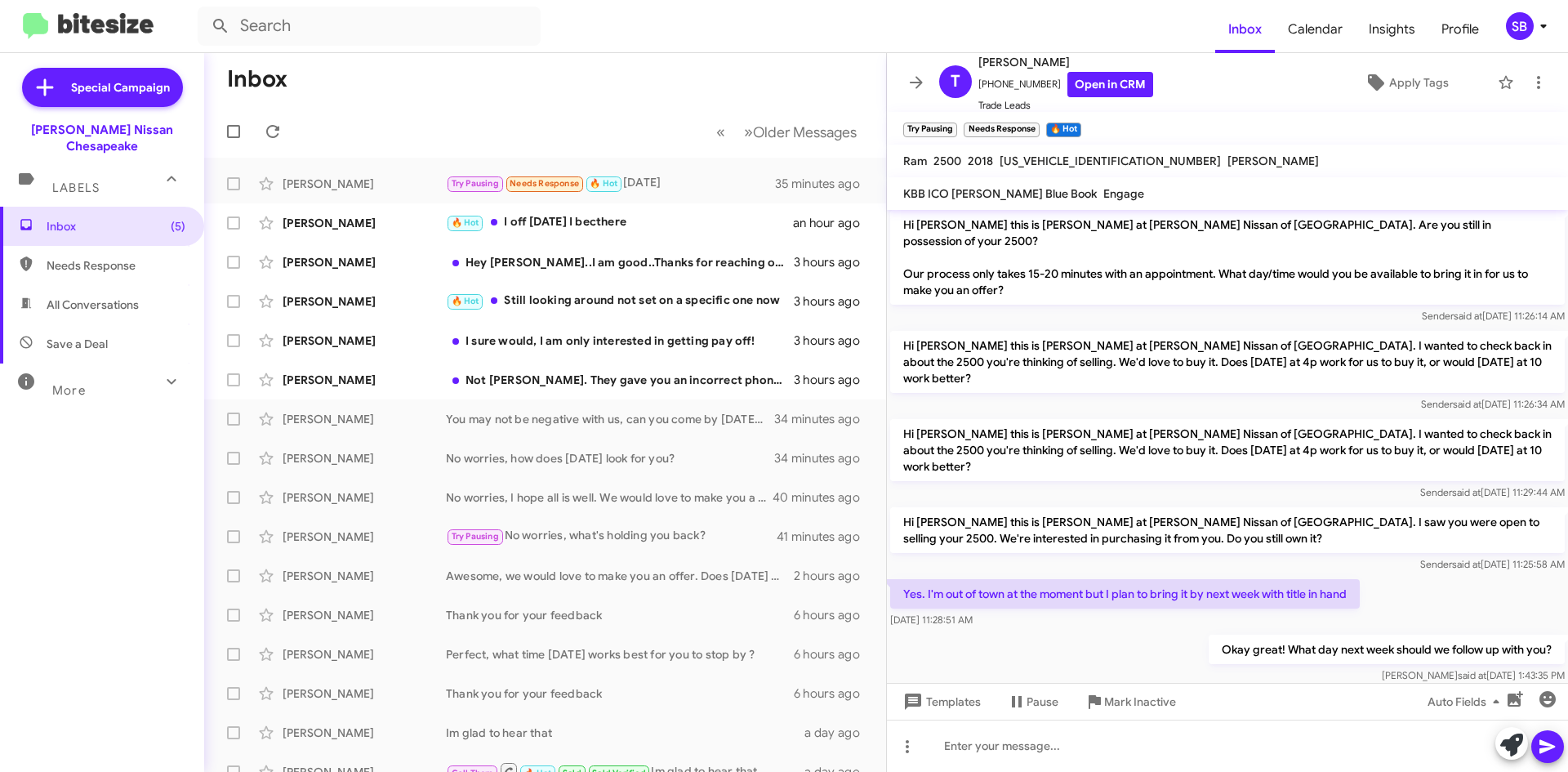
scroll to position [271, 0]
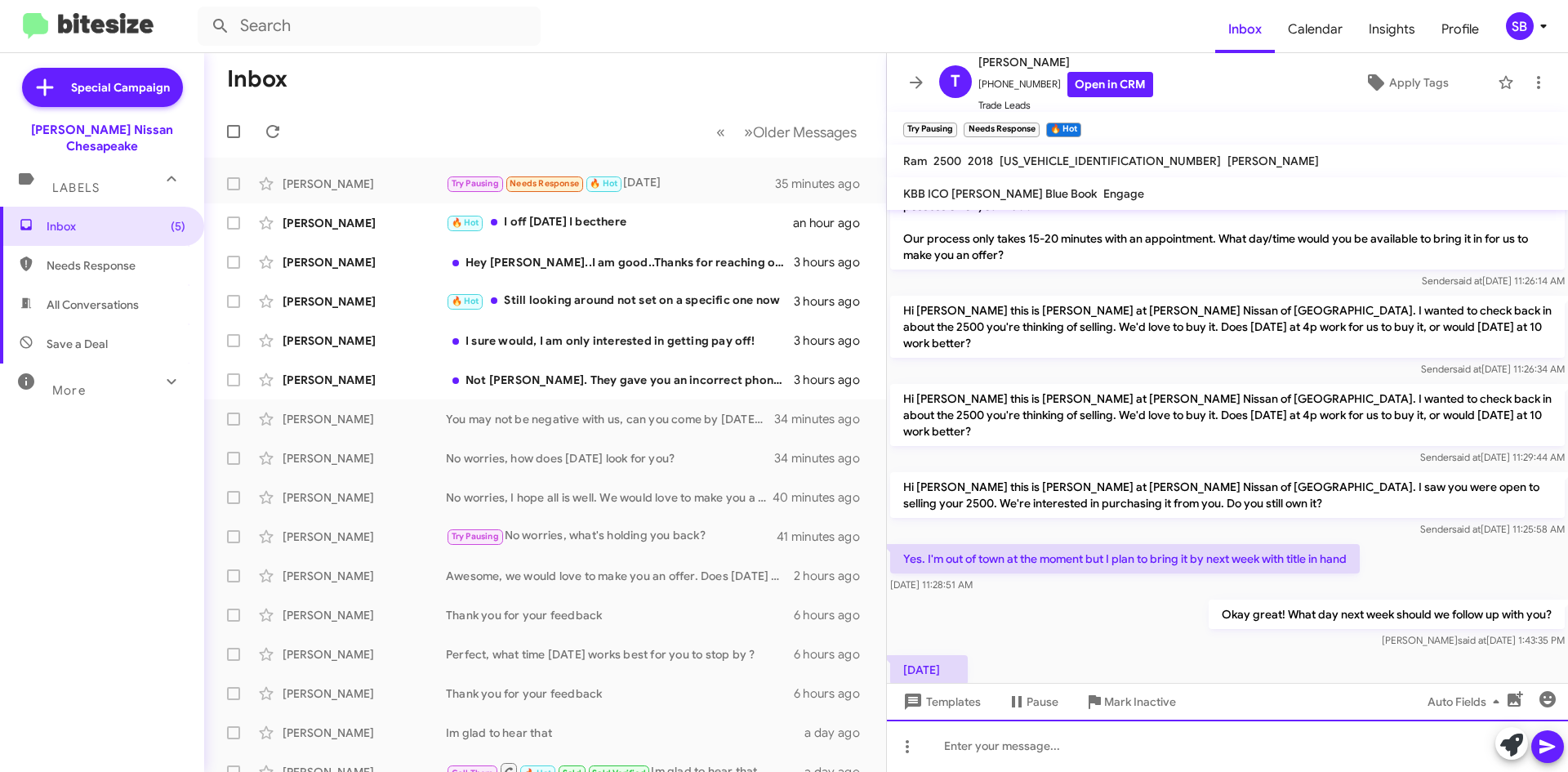
click at [1012, 744] on div at bounding box center [1228, 746] width 682 height 52
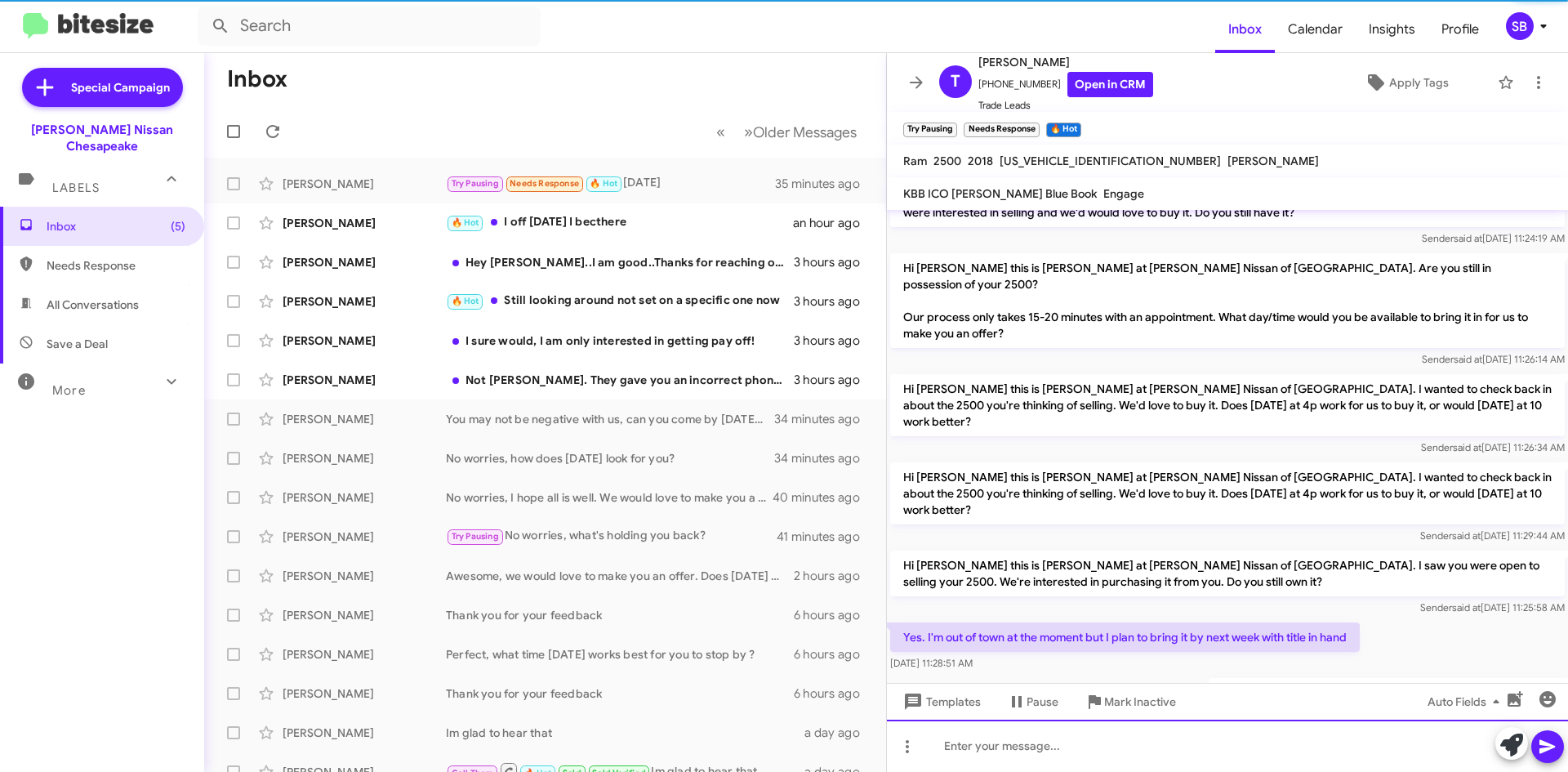
scroll to position [331, 0]
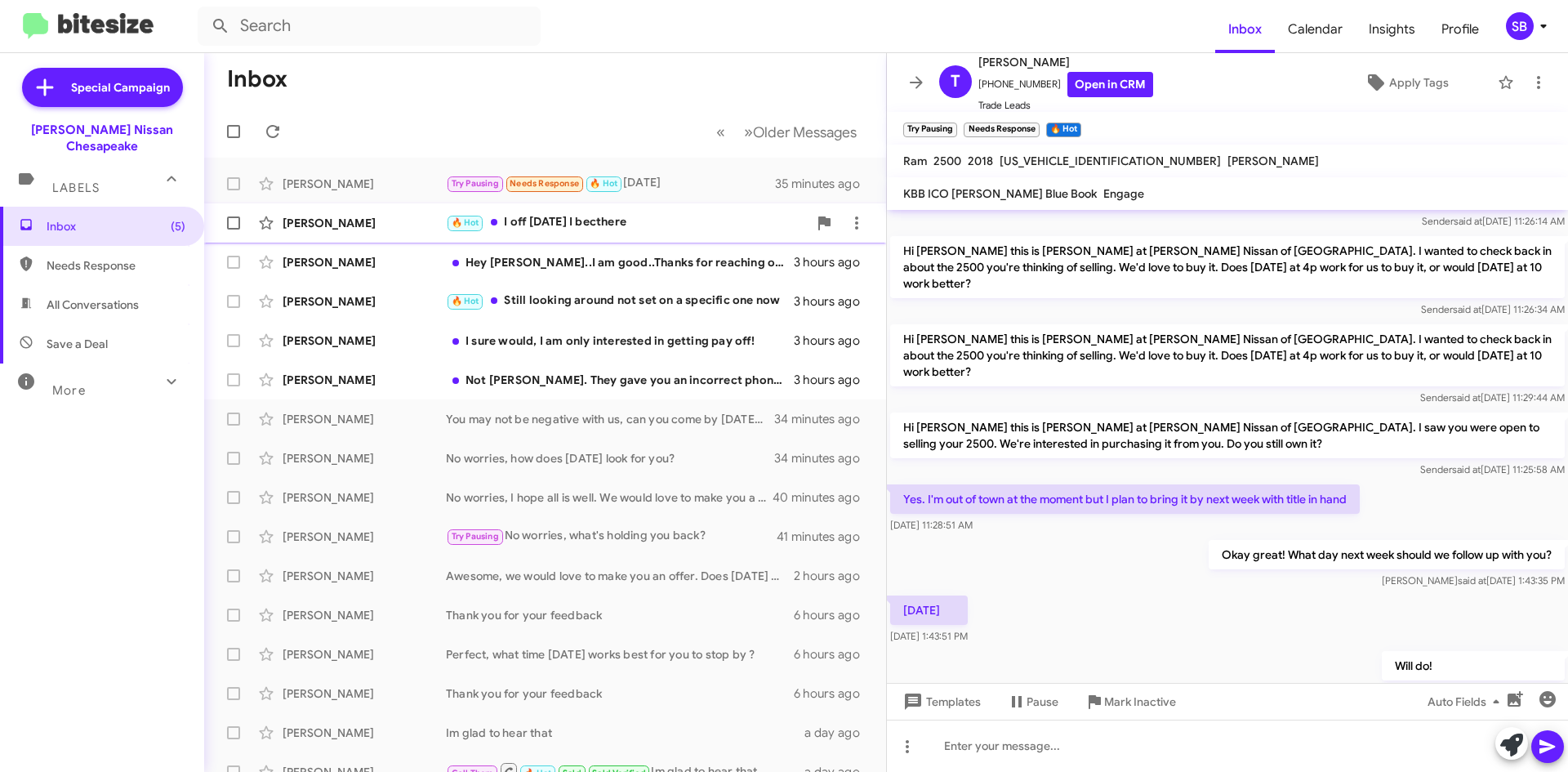
click at [636, 232] on div "🔥 Hot I off [DATE] I becthere" at bounding box center [627, 222] width 362 height 19
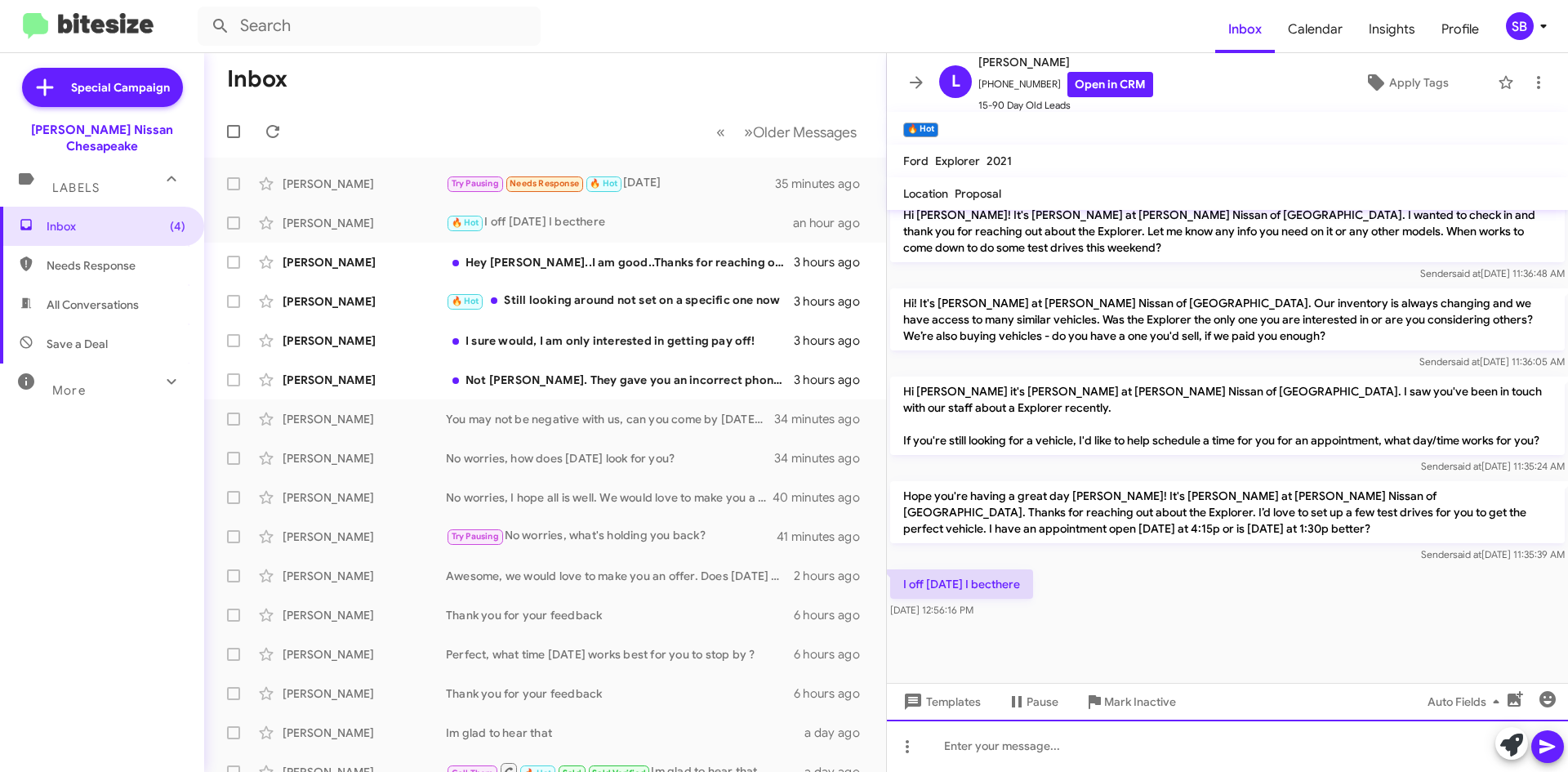
click at [997, 744] on div at bounding box center [1228, 746] width 682 height 52
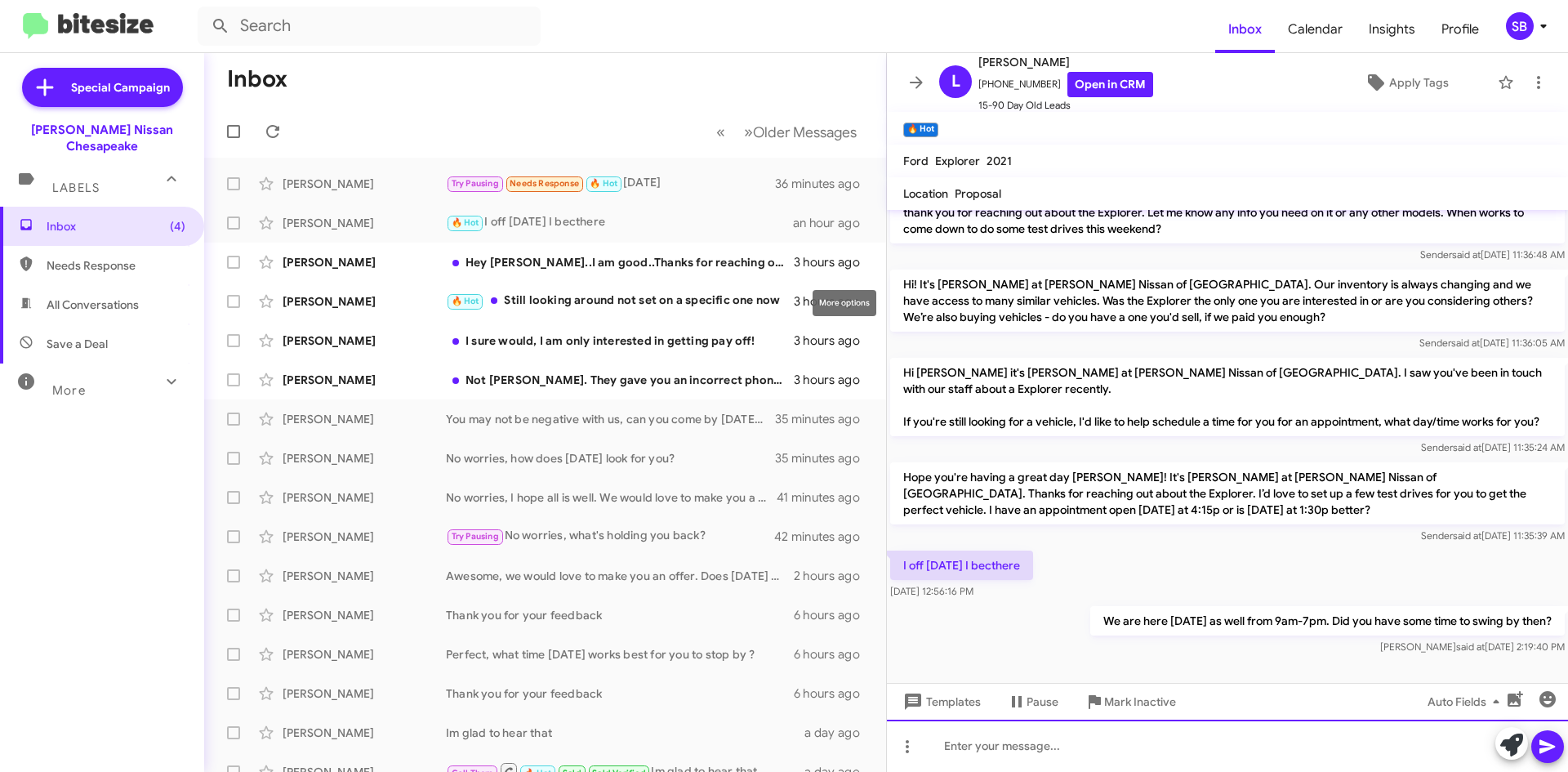
scroll to position [1118, 0]
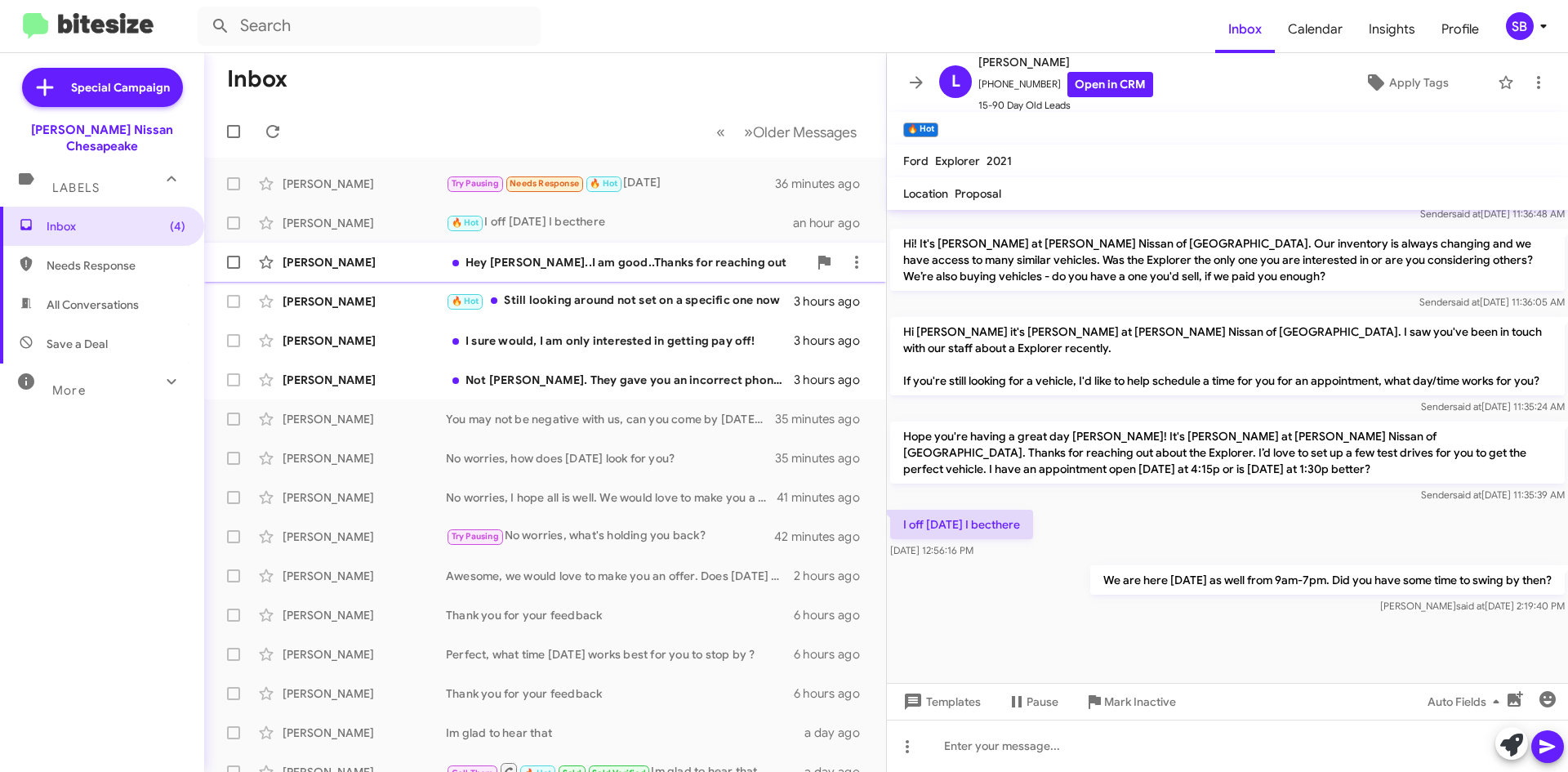
click at [575, 252] on div "[PERSON_NAME] Hey [PERSON_NAME]..I am good..Thanks for reaching out 3 hours ago" at bounding box center [545, 262] width 656 height 32
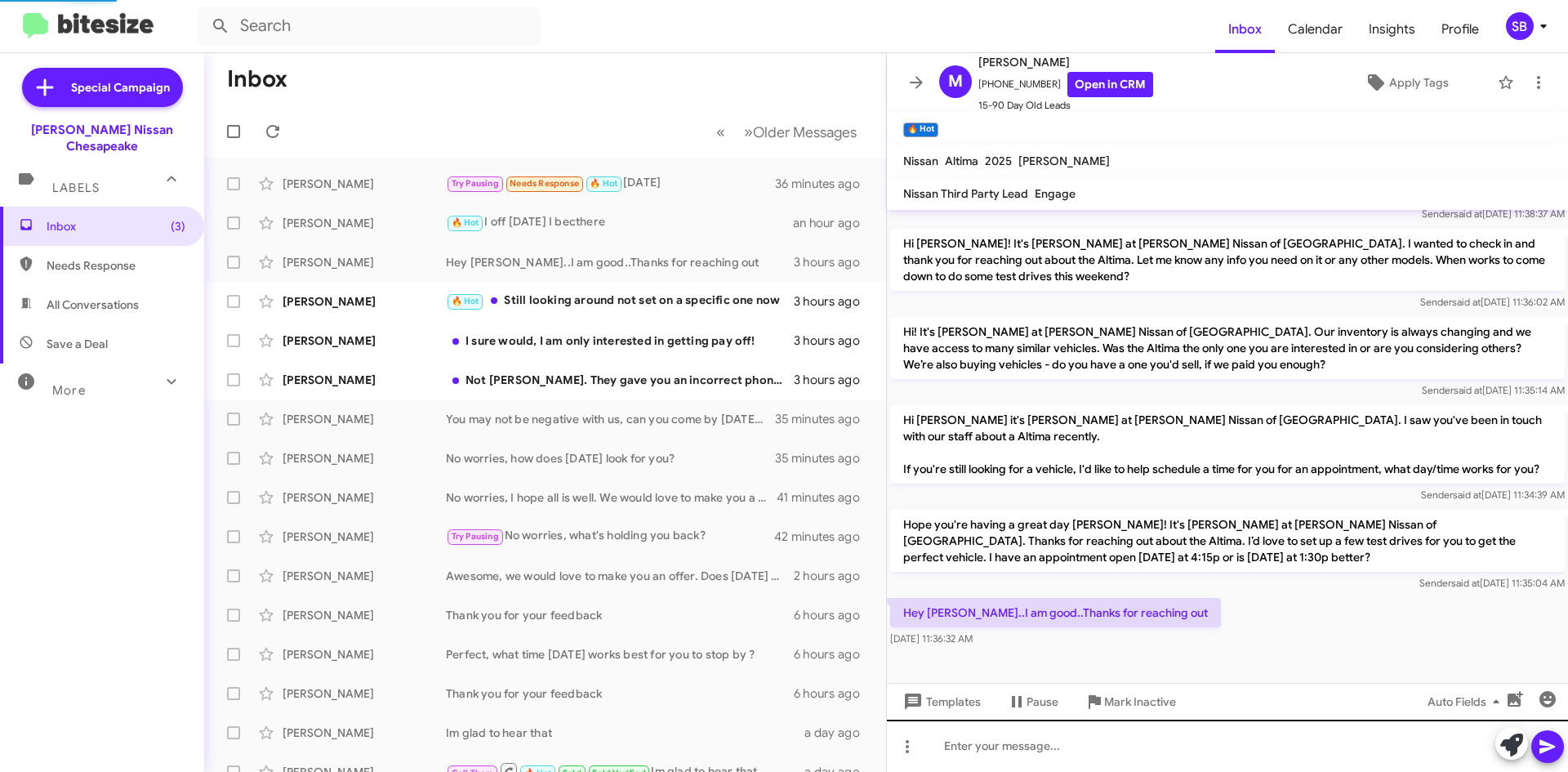
scroll to position [183, 0]
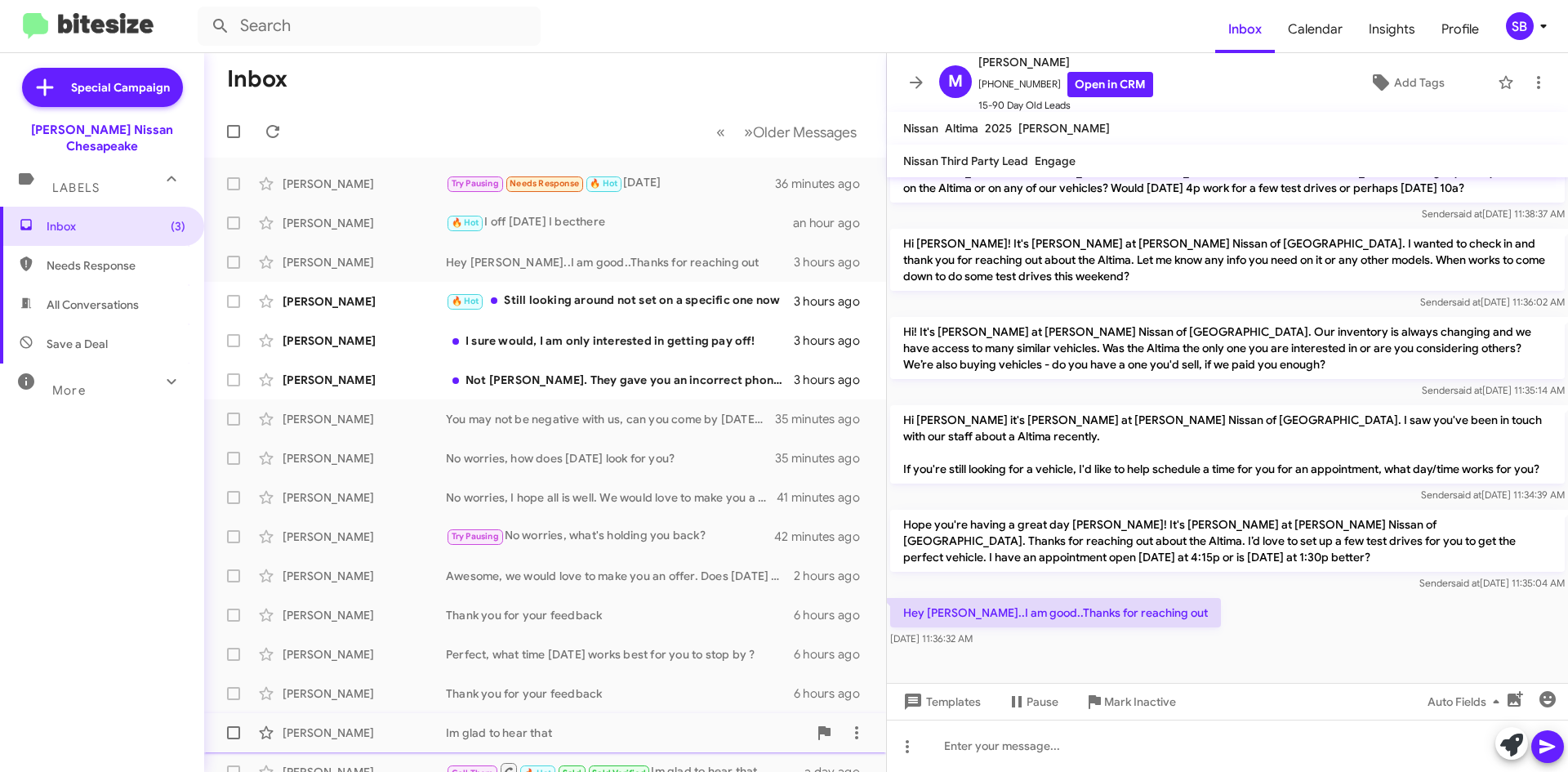
click at [1154, 713] on span "Mark Inactive" at bounding box center [1139, 702] width 72 height 29
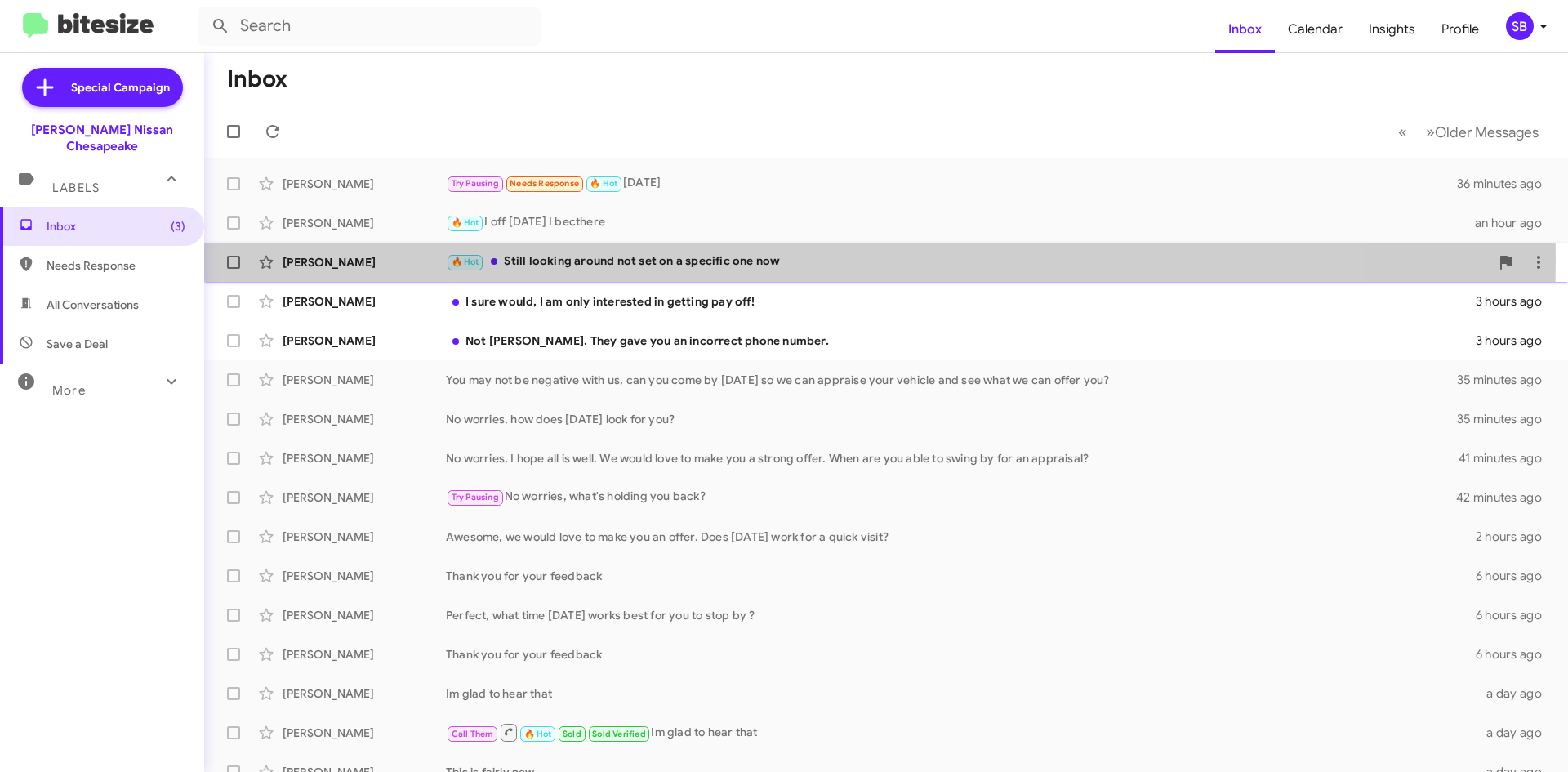
click at [631, 258] on div "🔥 Hot Still looking around not set on a specific one now" at bounding box center [968, 261] width 1044 height 19
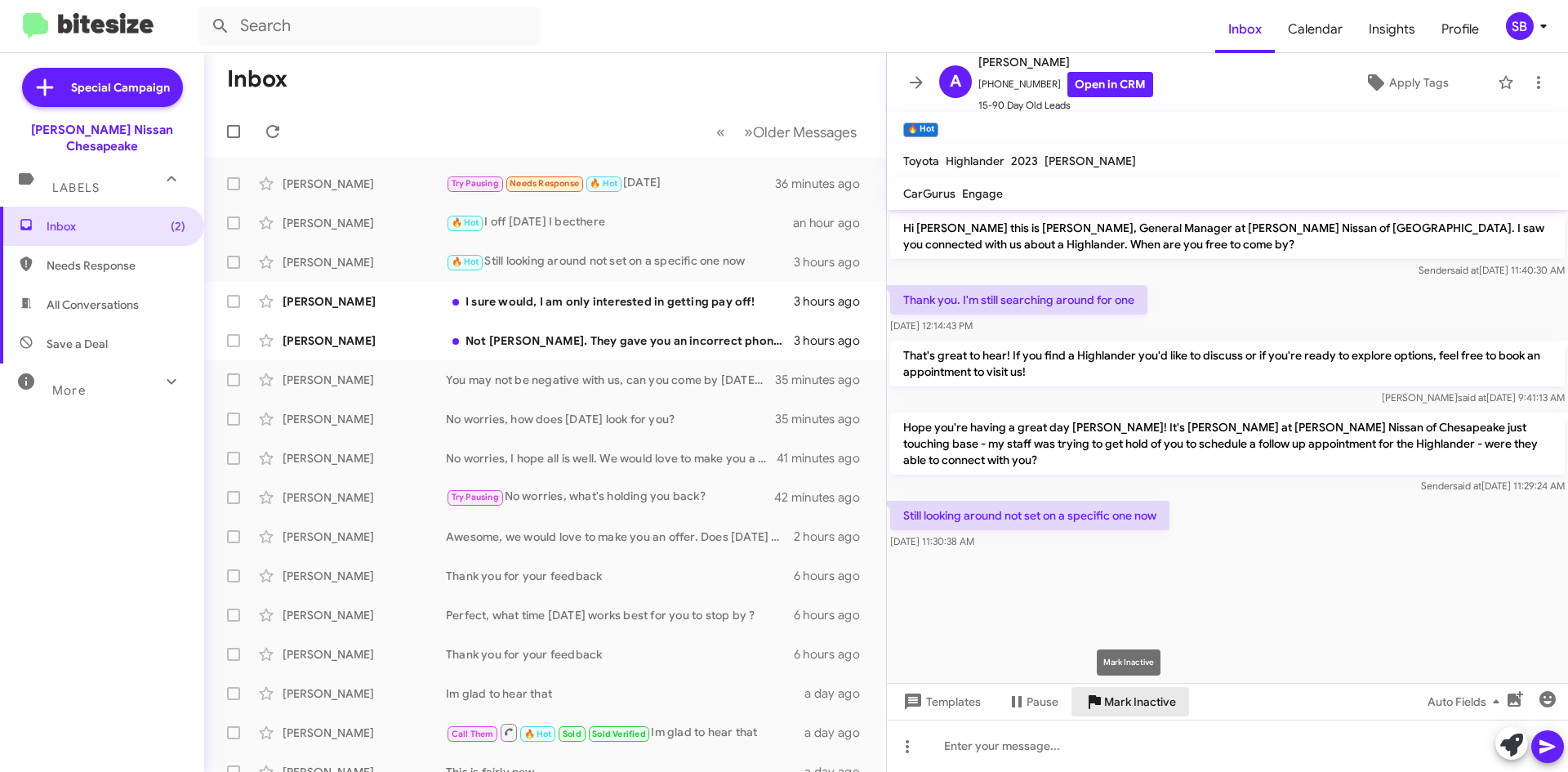
click at [1130, 707] on span "Mark Inactive" at bounding box center [1139, 702] width 72 height 29
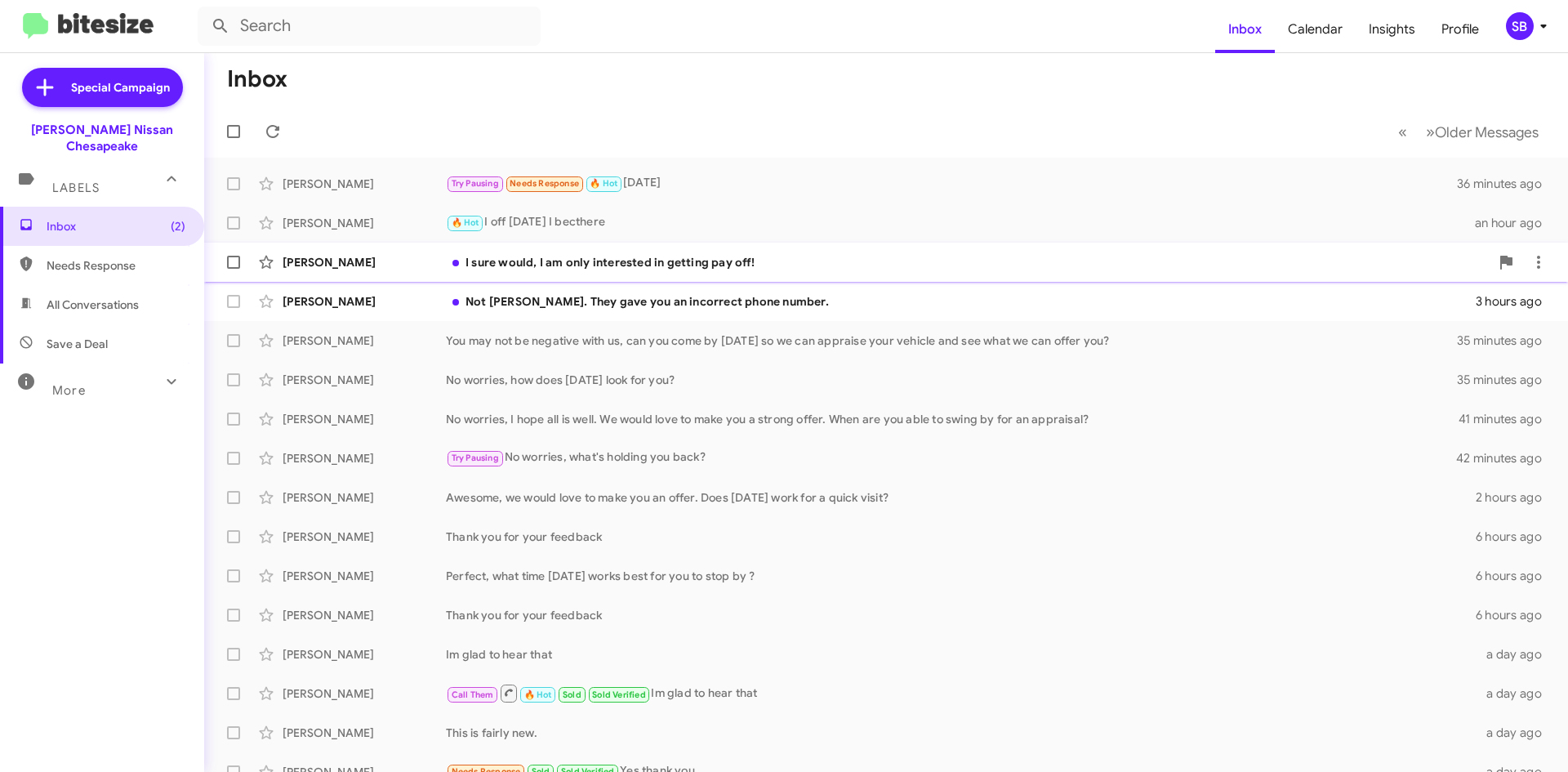
click at [590, 266] on div "I sure would, I am only interested in getting pay off!" at bounding box center [968, 262] width 1044 height 17
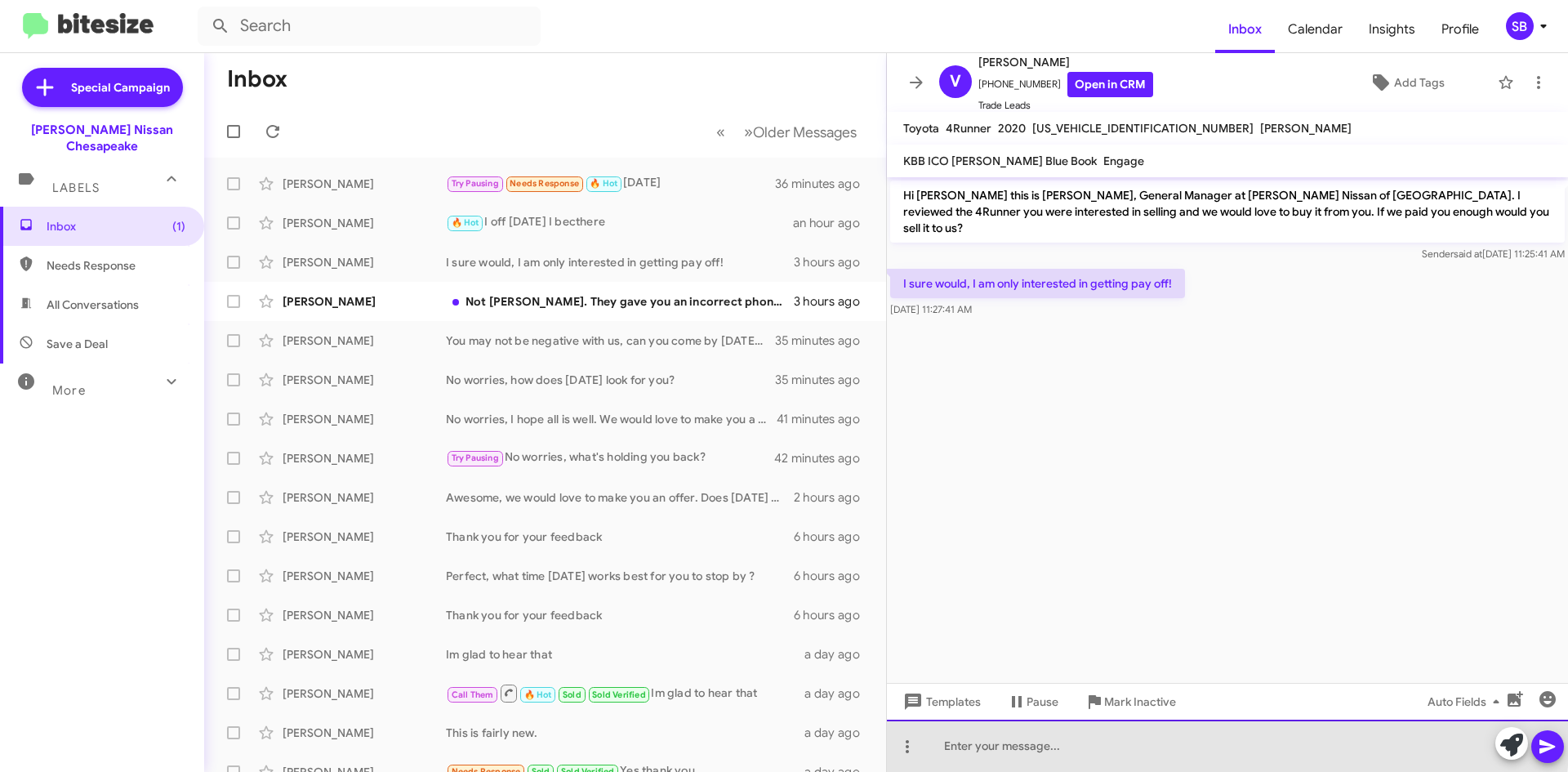
click at [1000, 737] on div at bounding box center [1228, 746] width 682 height 52
